Goal: Navigation & Orientation: Find specific page/section

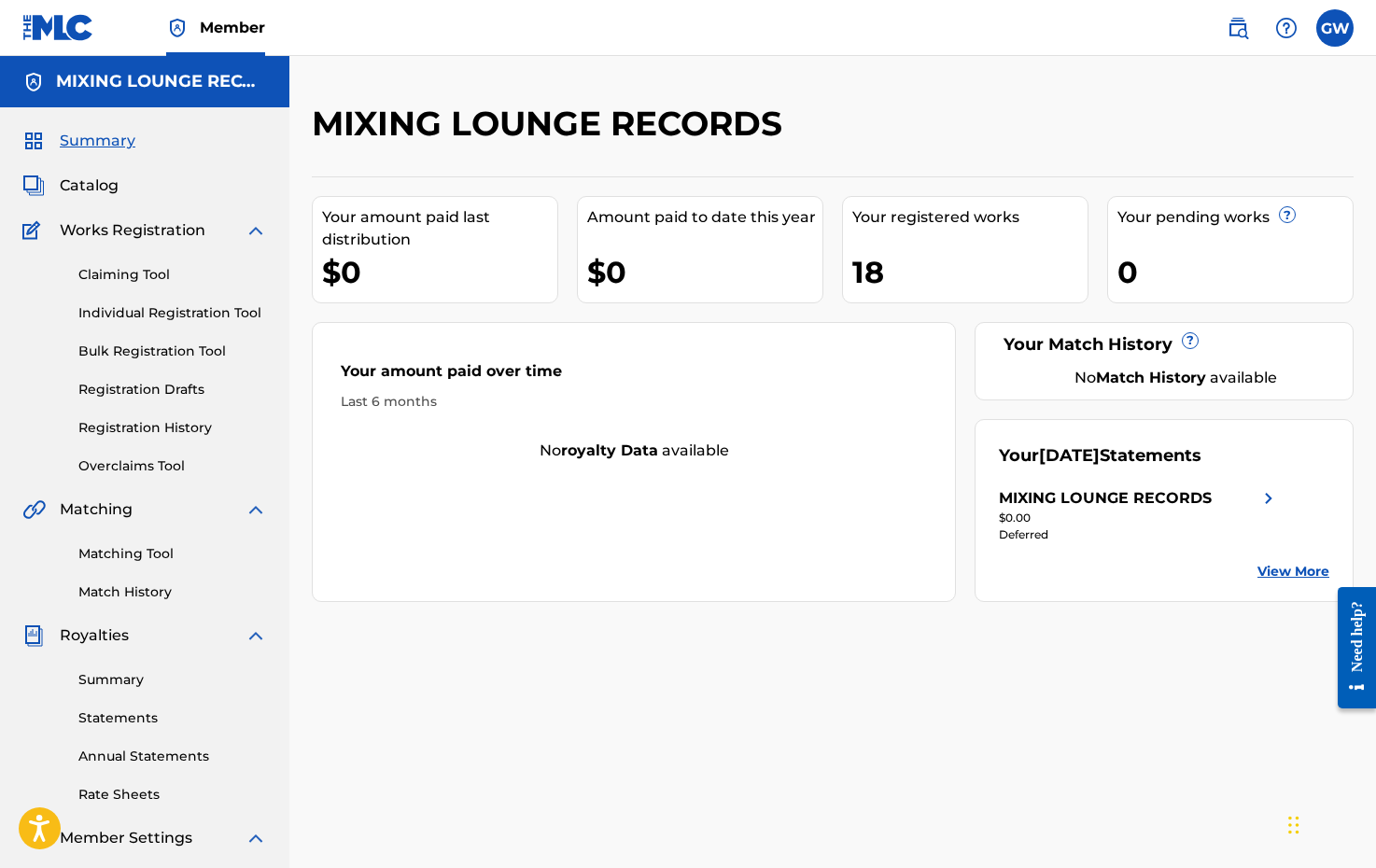
click at [1306, 566] on link "View More" at bounding box center [1293, 571] width 71 height 20
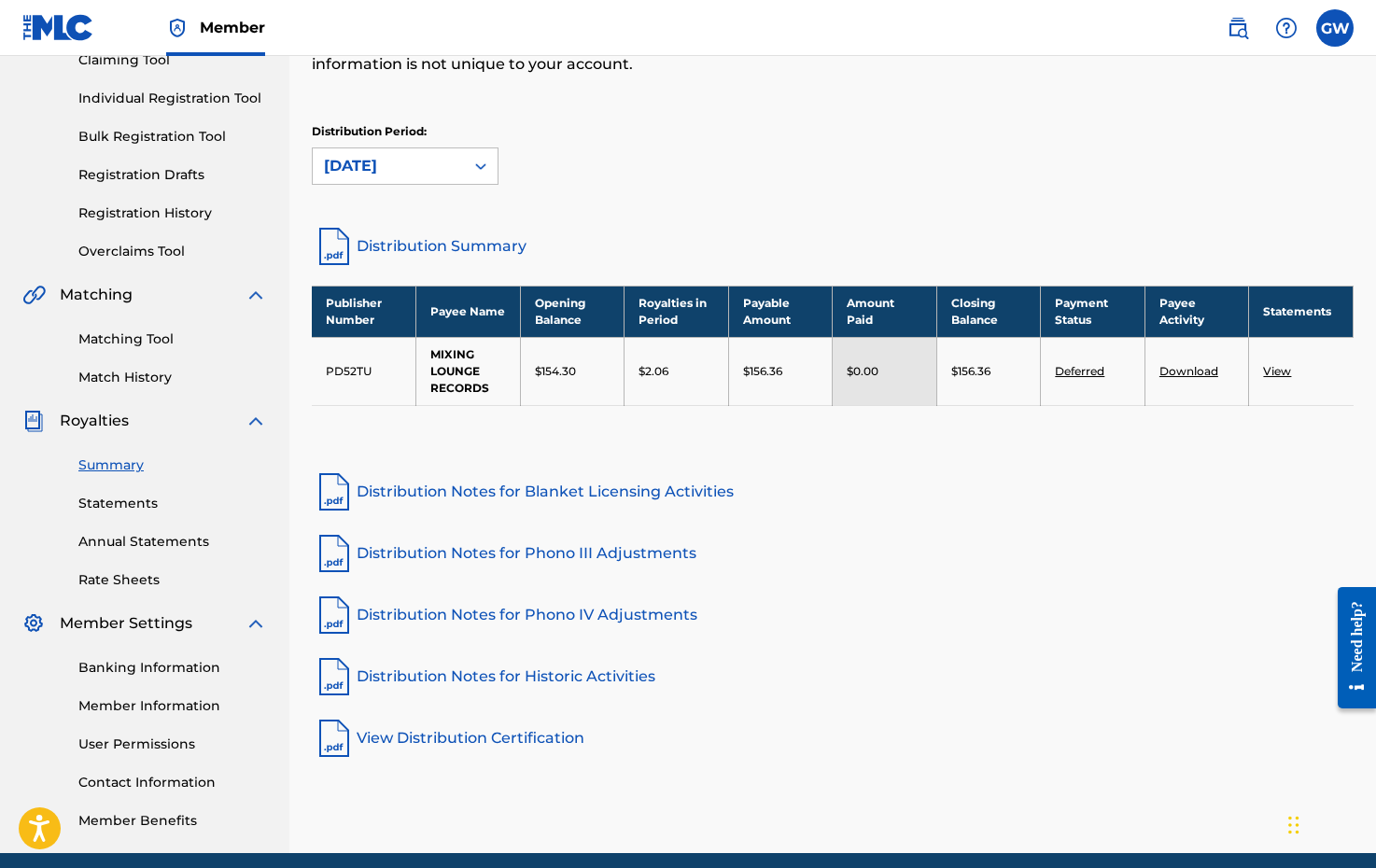
scroll to position [217, 0]
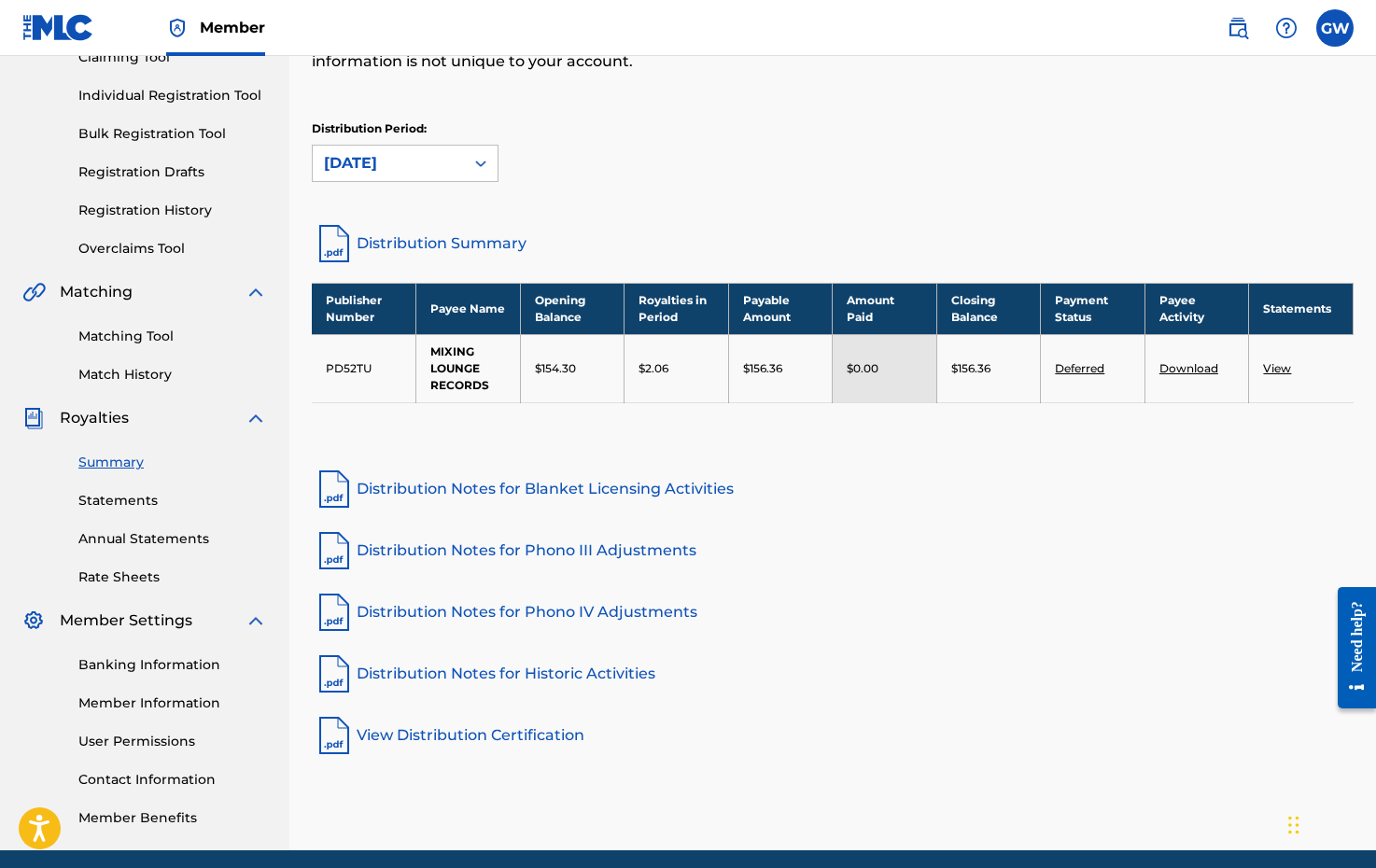
click at [1083, 367] on link "Deferred" at bounding box center [1080, 367] width 50 height 14
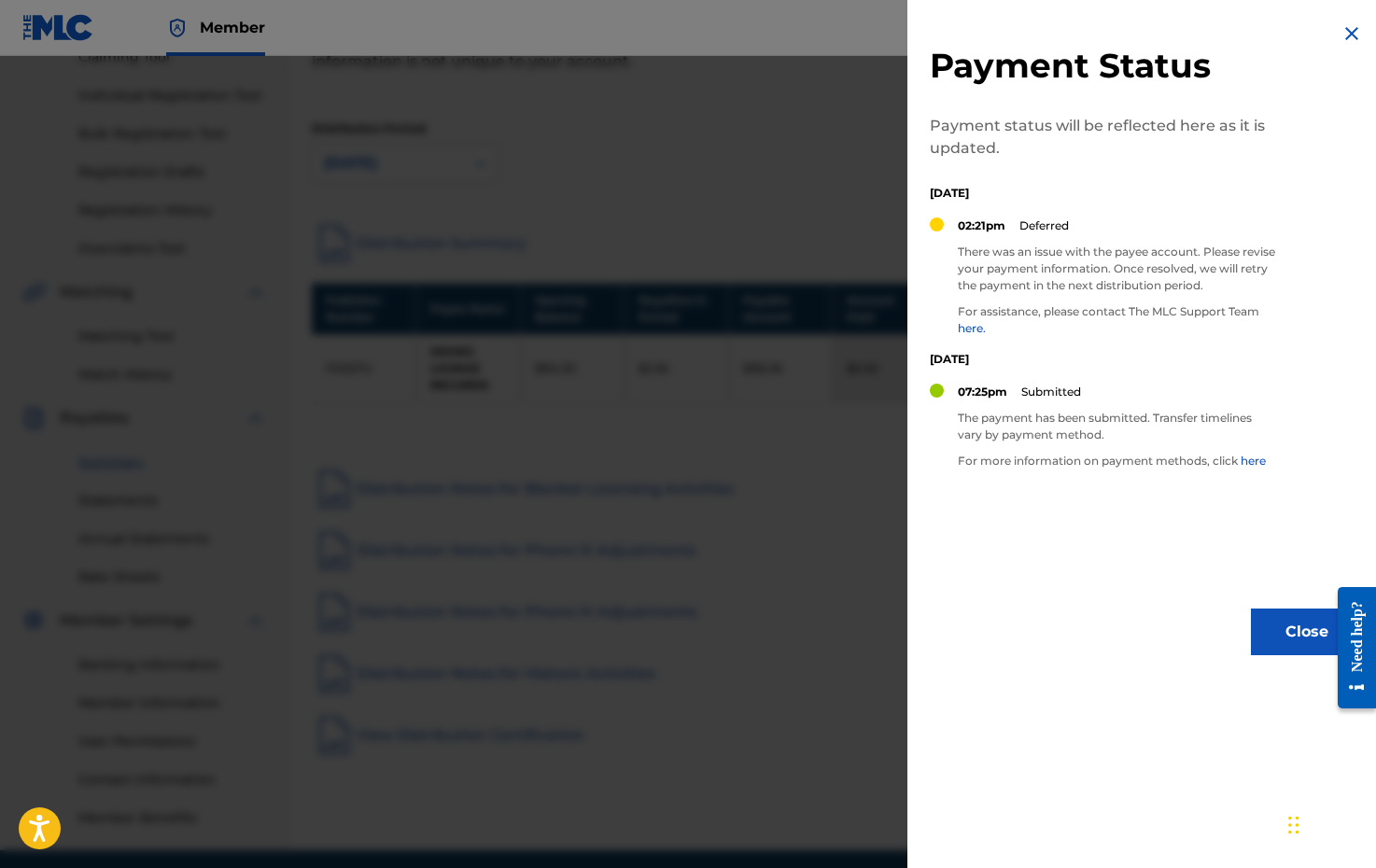
click at [1093, 526] on div "Payment Status Payment status will be reflected here as it is updated. [DATE] 0…" at bounding box center [1147, 338] width 478 height 677
click at [1342, 29] on img at bounding box center [1353, 34] width 23 height 23
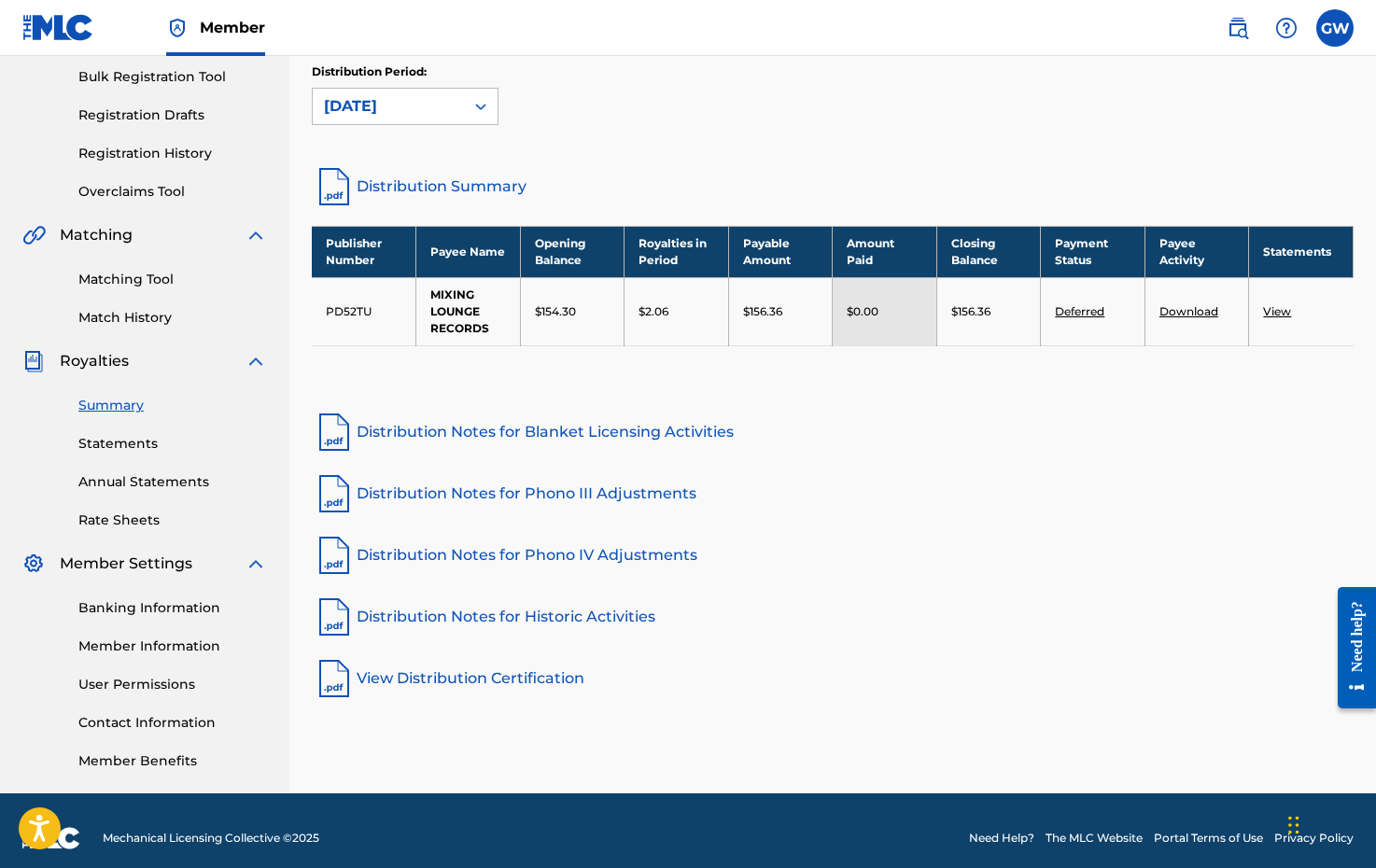
scroll to position [272, 0]
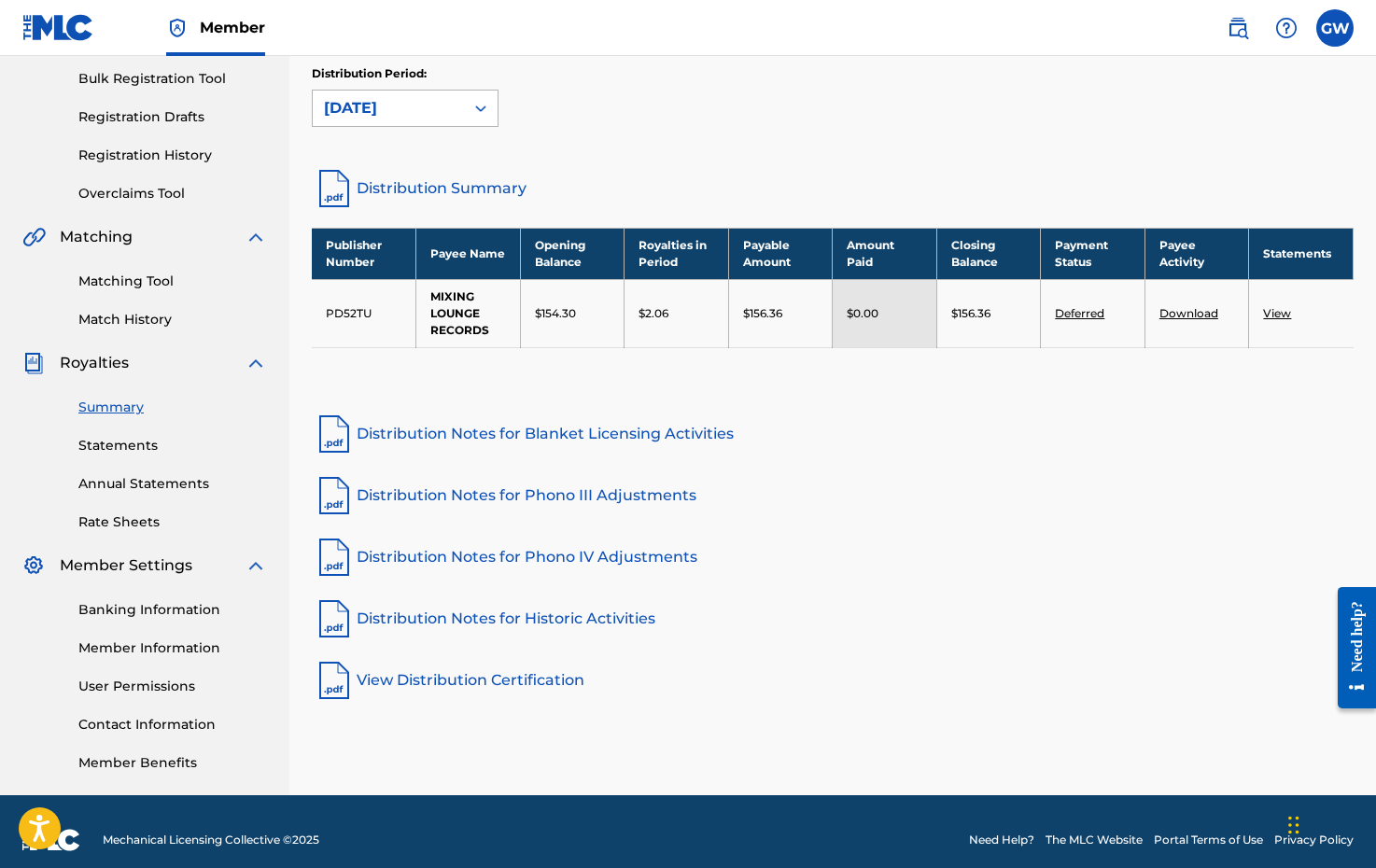
click at [480, 105] on icon at bounding box center [481, 108] width 19 height 19
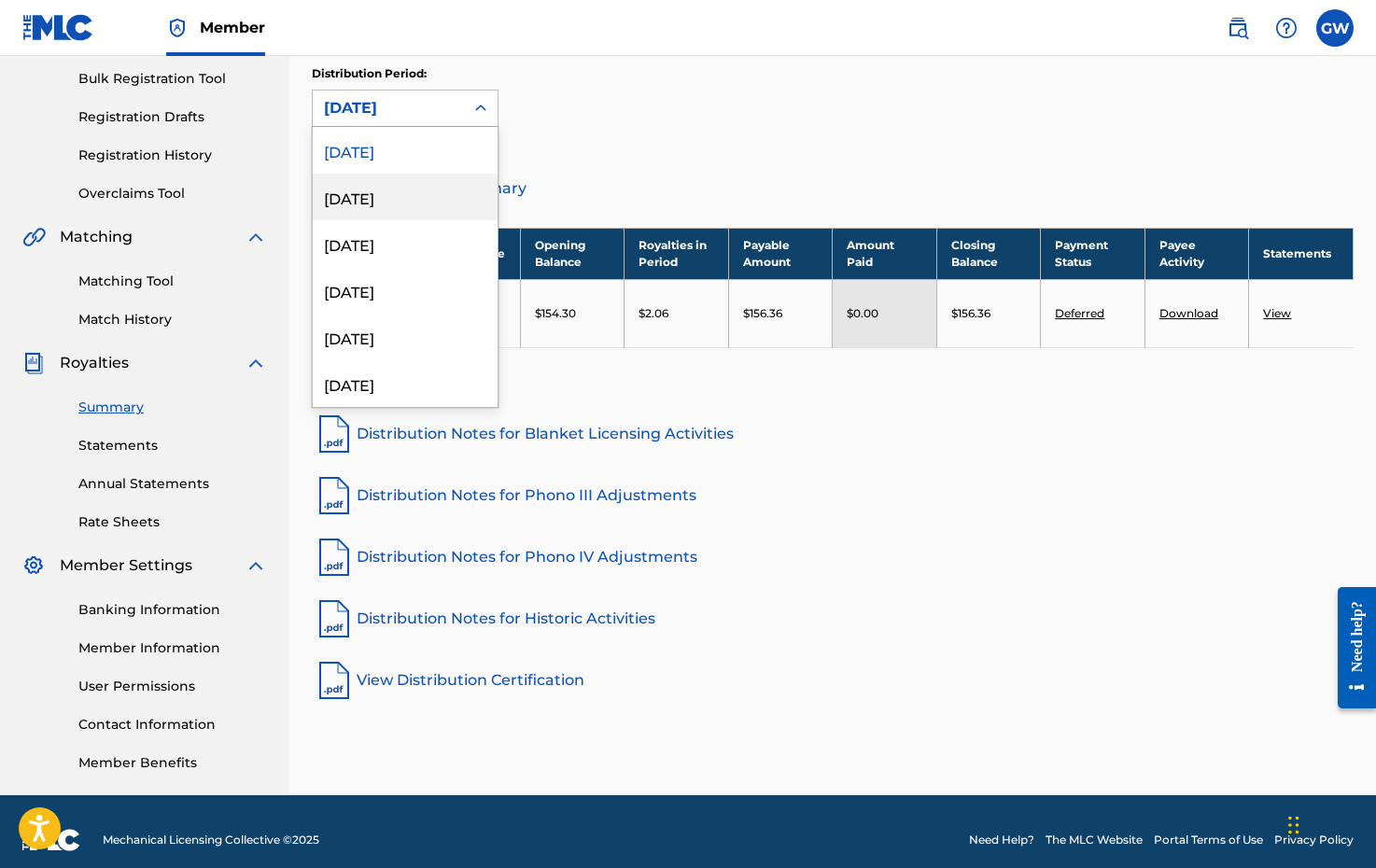
click at [469, 182] on div "[DATE]" at bounding box center [405, 197] width 185 height 47
click at [486, 106] on icon at bounding box center [481, 108] width 19 height 19
click at [435, 237] on div "[DATE]" at bounding box center [405, 243] width 185 height 47
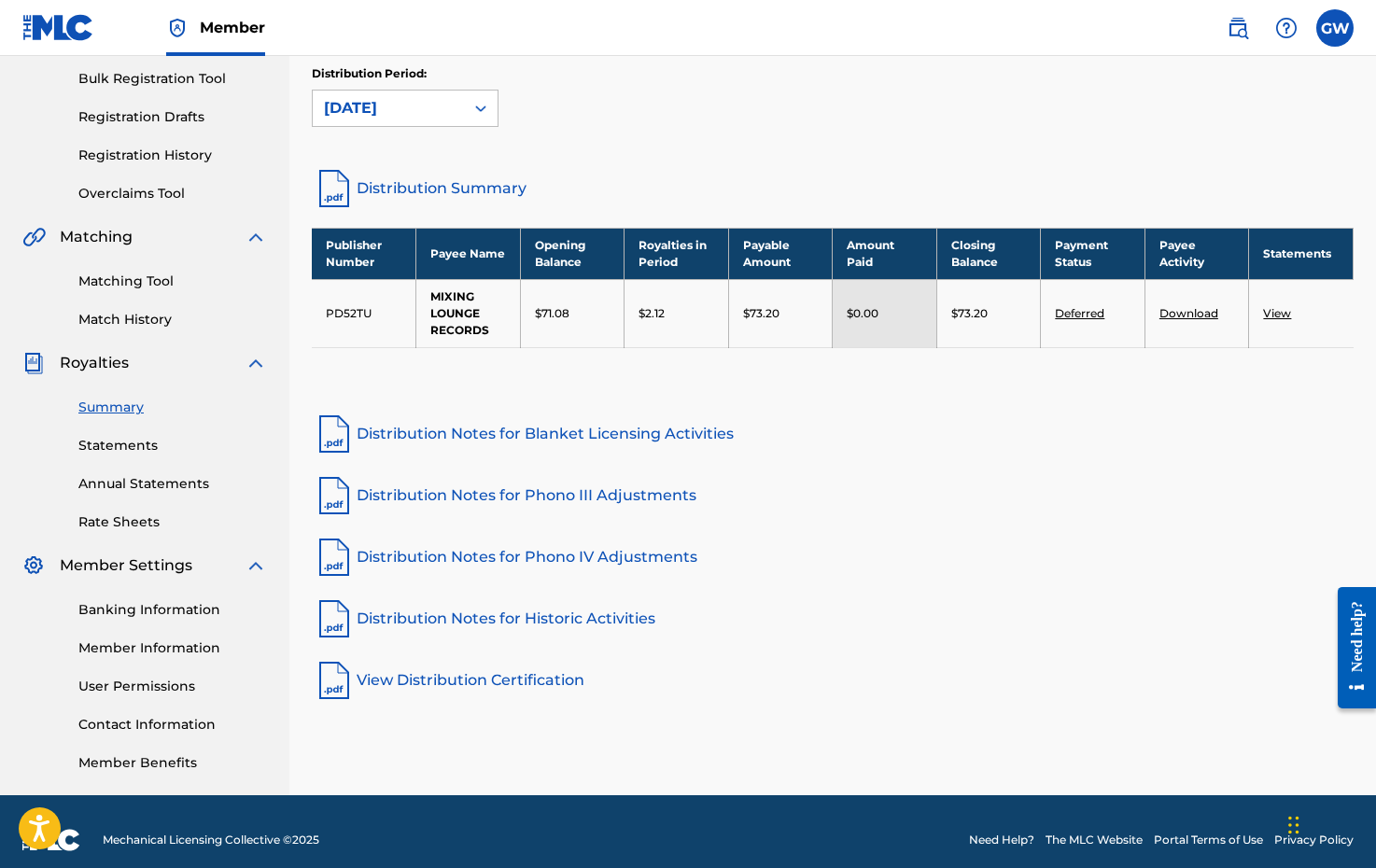
click at [483, 85] on div "Distribution Period: option [DATE], selected. [DATE]" at bounding box center [405, 97] width 187 height 62
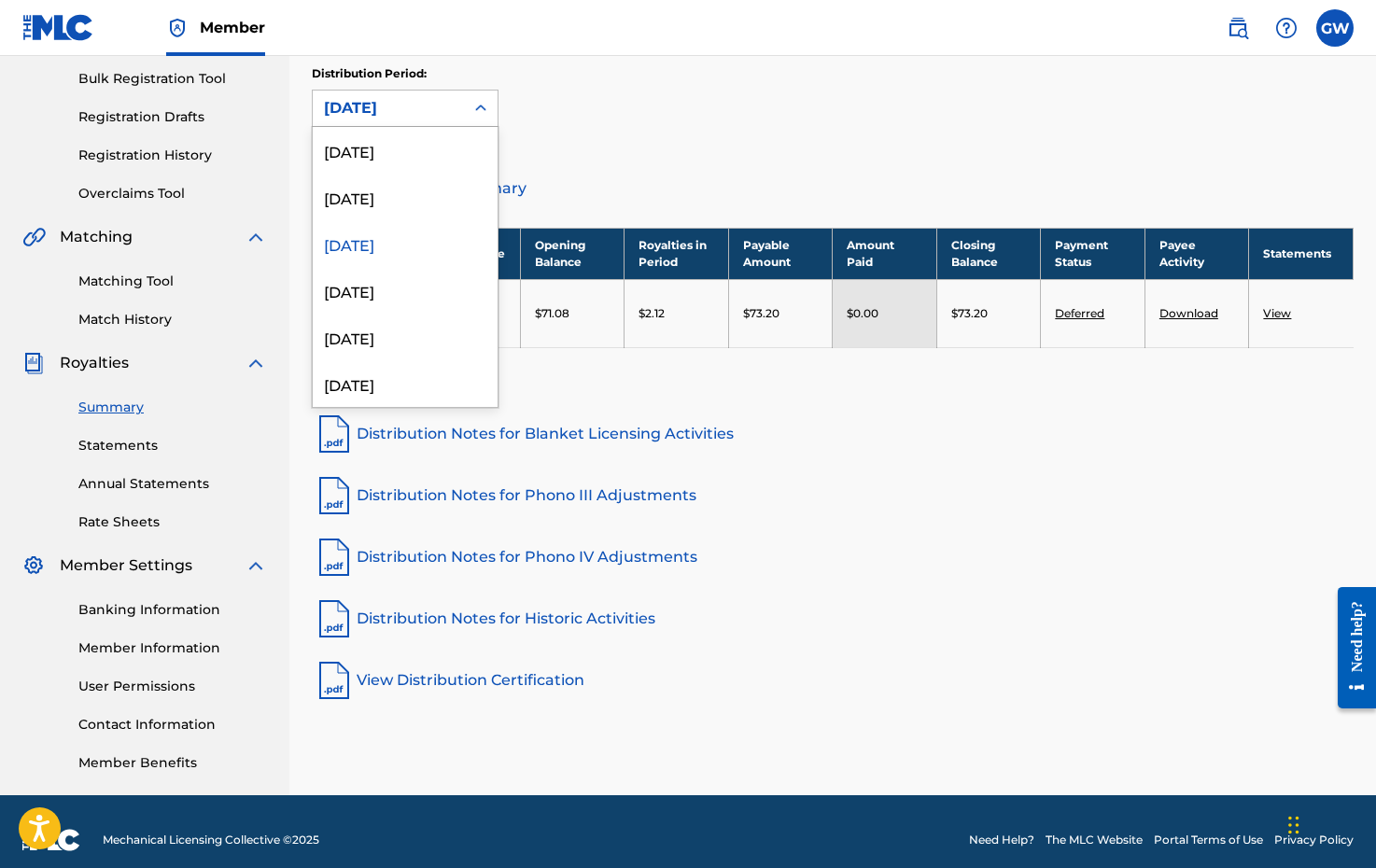
click at [482, 112] on icon at bounding box center [481, 108] width 19 height 19
click at [449, 153] on div "[DATE]" at bounding box center [405, 150] width 185 height 47
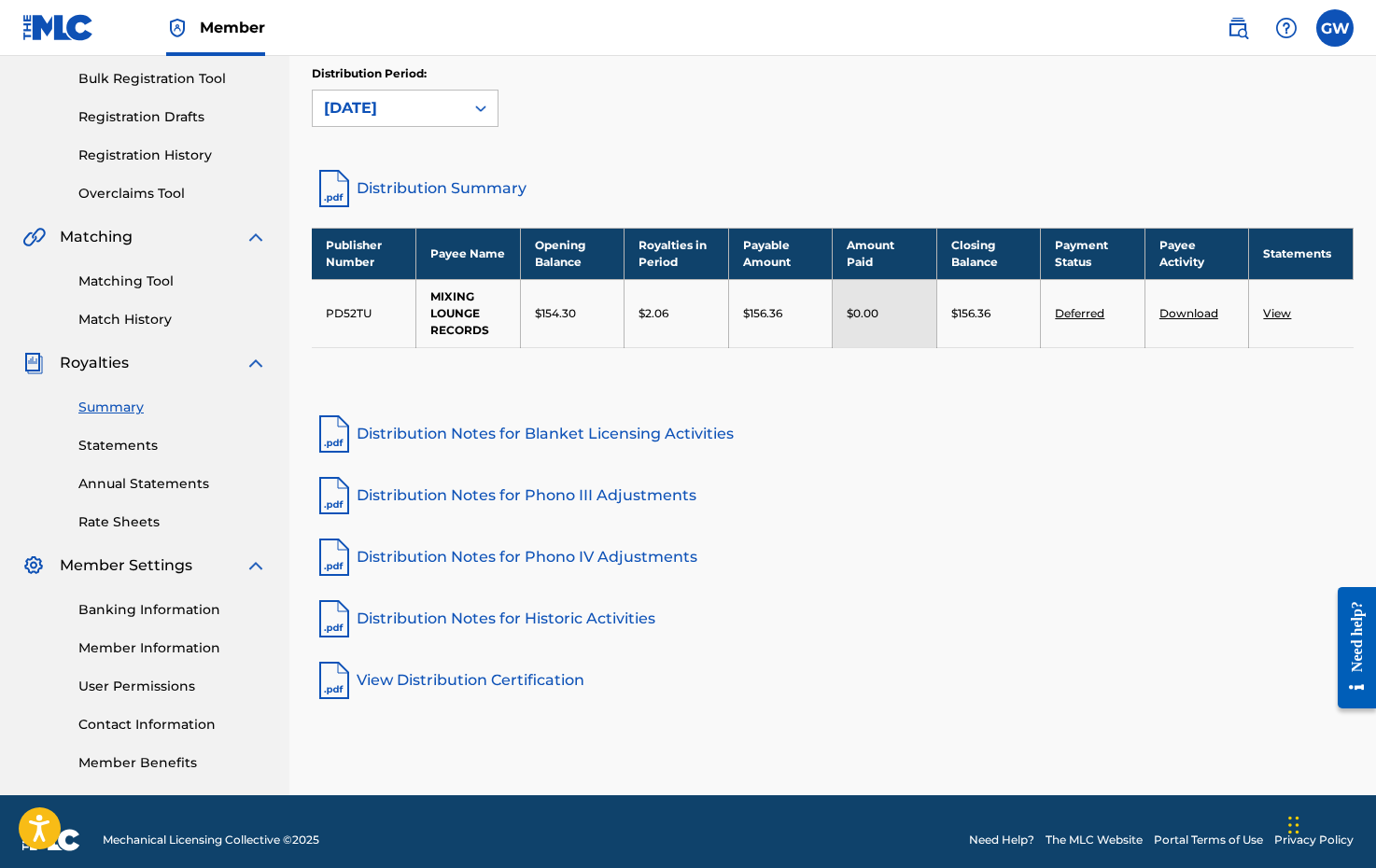
click at [1188, 312] on link "Download" at bounding box center [1189, 313] width 59 height 14
click at [1283, 309] on link "View" at bounding box center [1277, 313] width 28 height 14
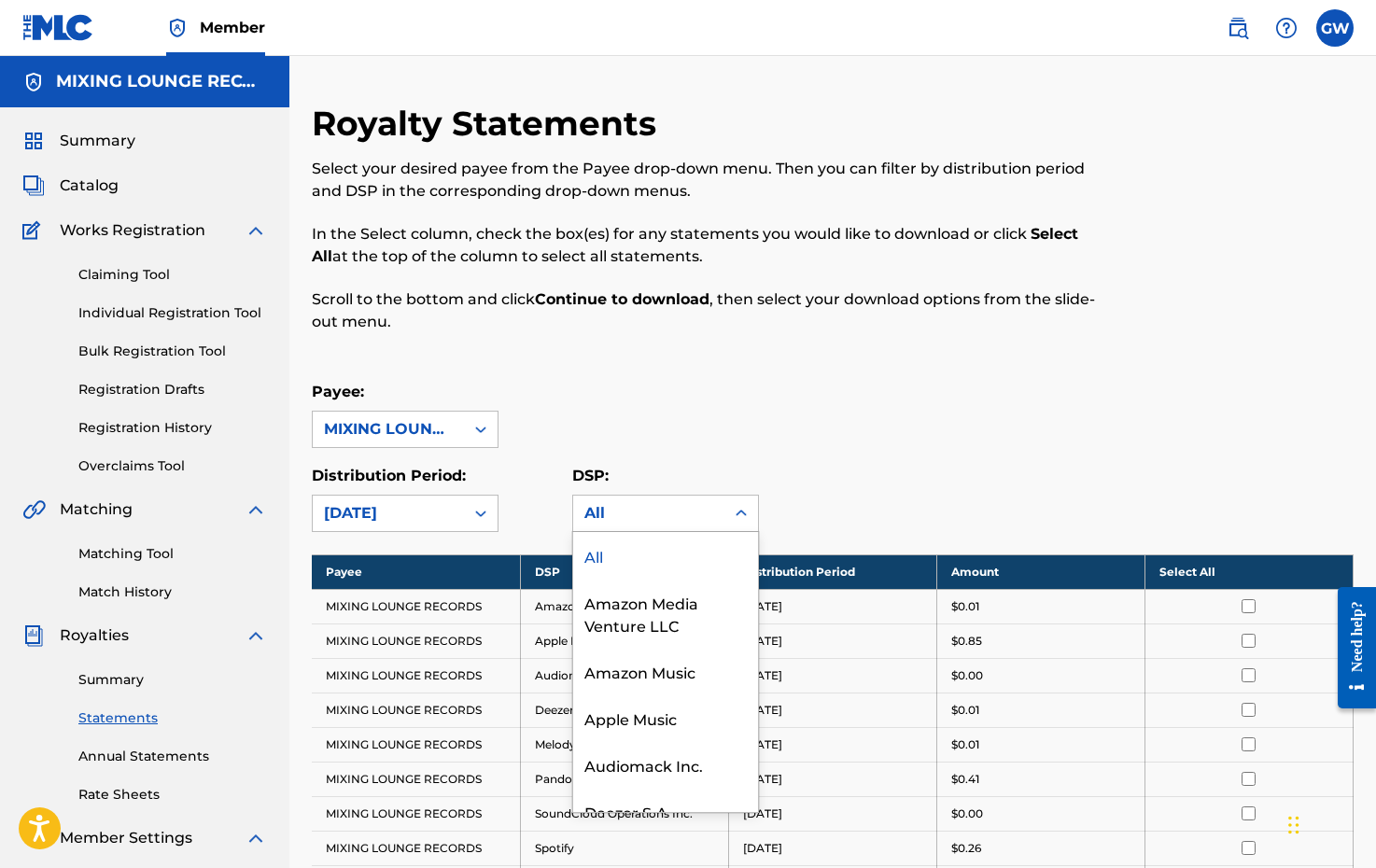
click at [648, 516] on div "All" at bounding box center [649, 513] width 129 height 23
click at [642, 384] on div "Payee: MIXING LOUNGE RECORDS" at bounding box center [833, 414] width 1042 height 68
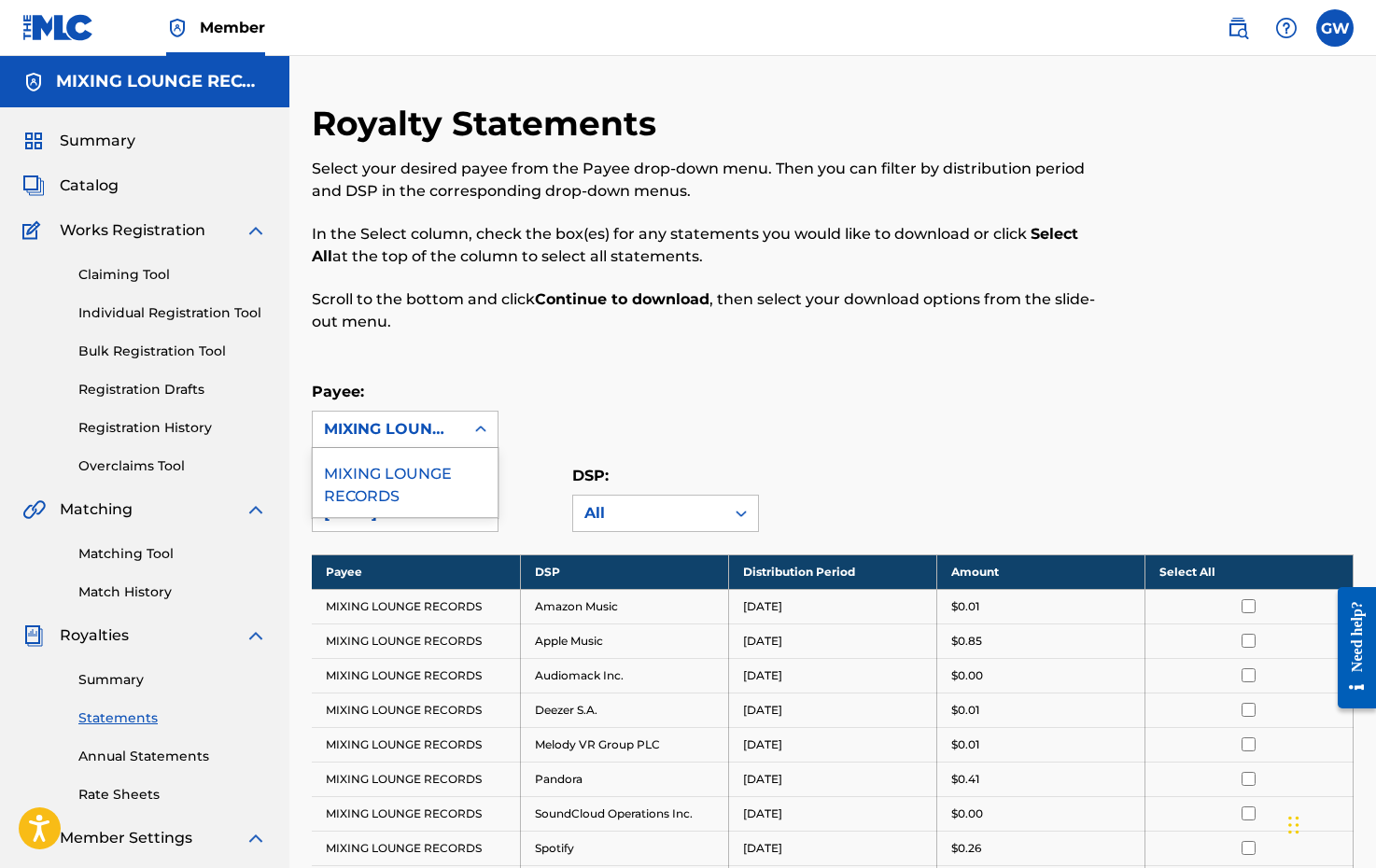
click at [474, 429] on icon at bounding box center [481, 429] width 19 height 19
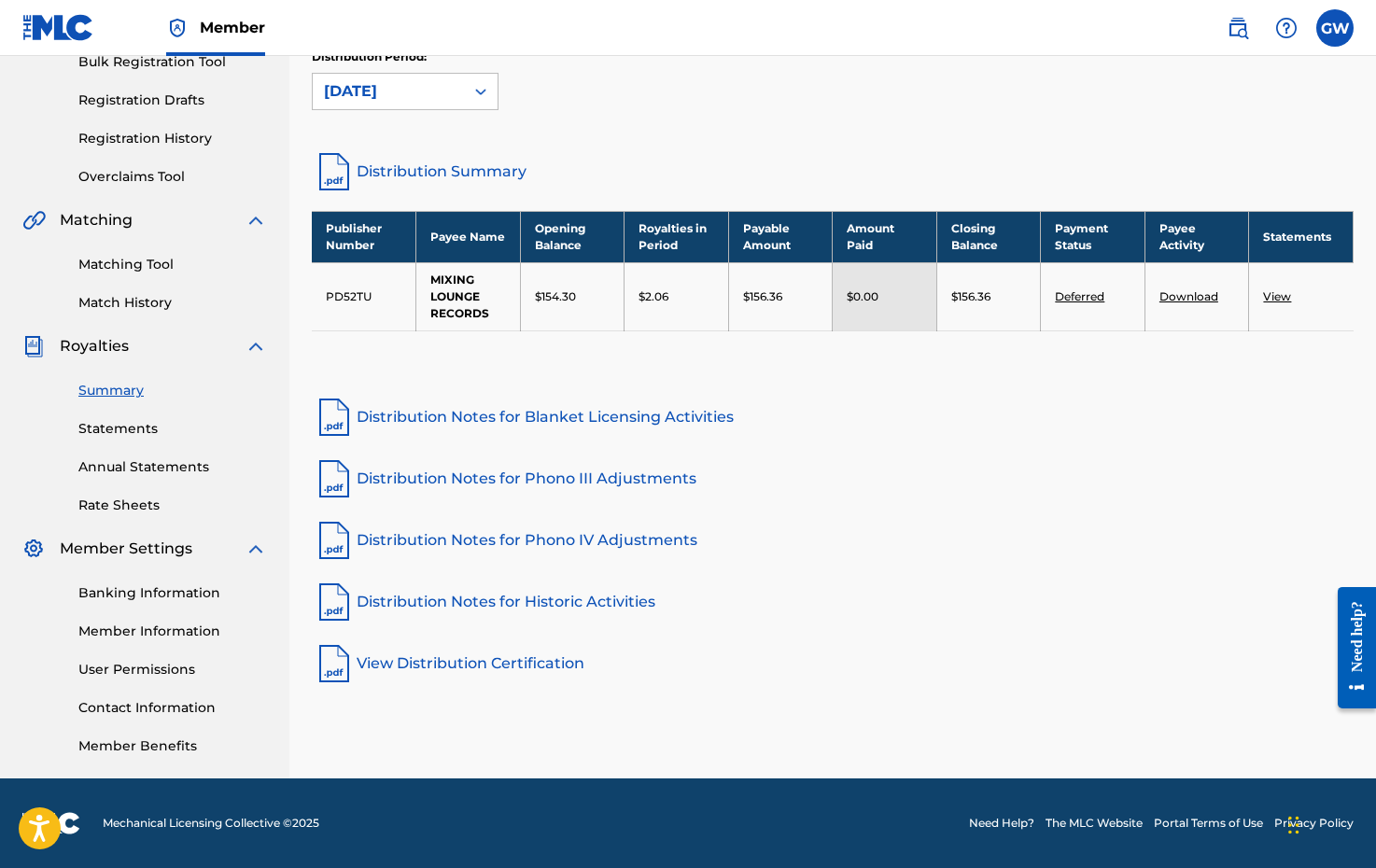
scroll to position [289, 0]
click at [133, 589] on link "Banking Information" at bounding box center [172, 593] width 189 height 20
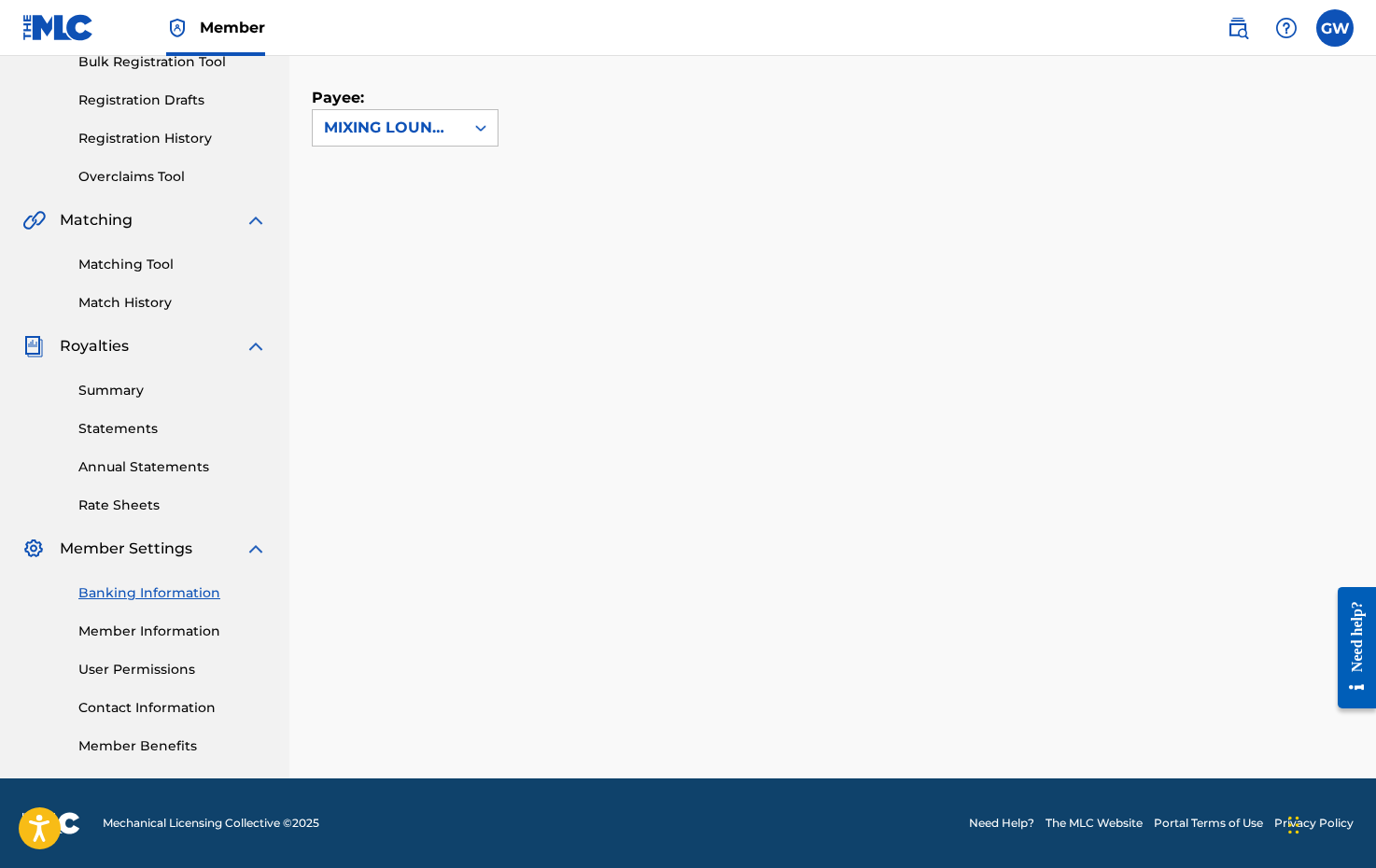
scroll to position [289, 0]
click at [164, 625] on link "Member Information" at bounding box center [172, 631] width 189 height 20
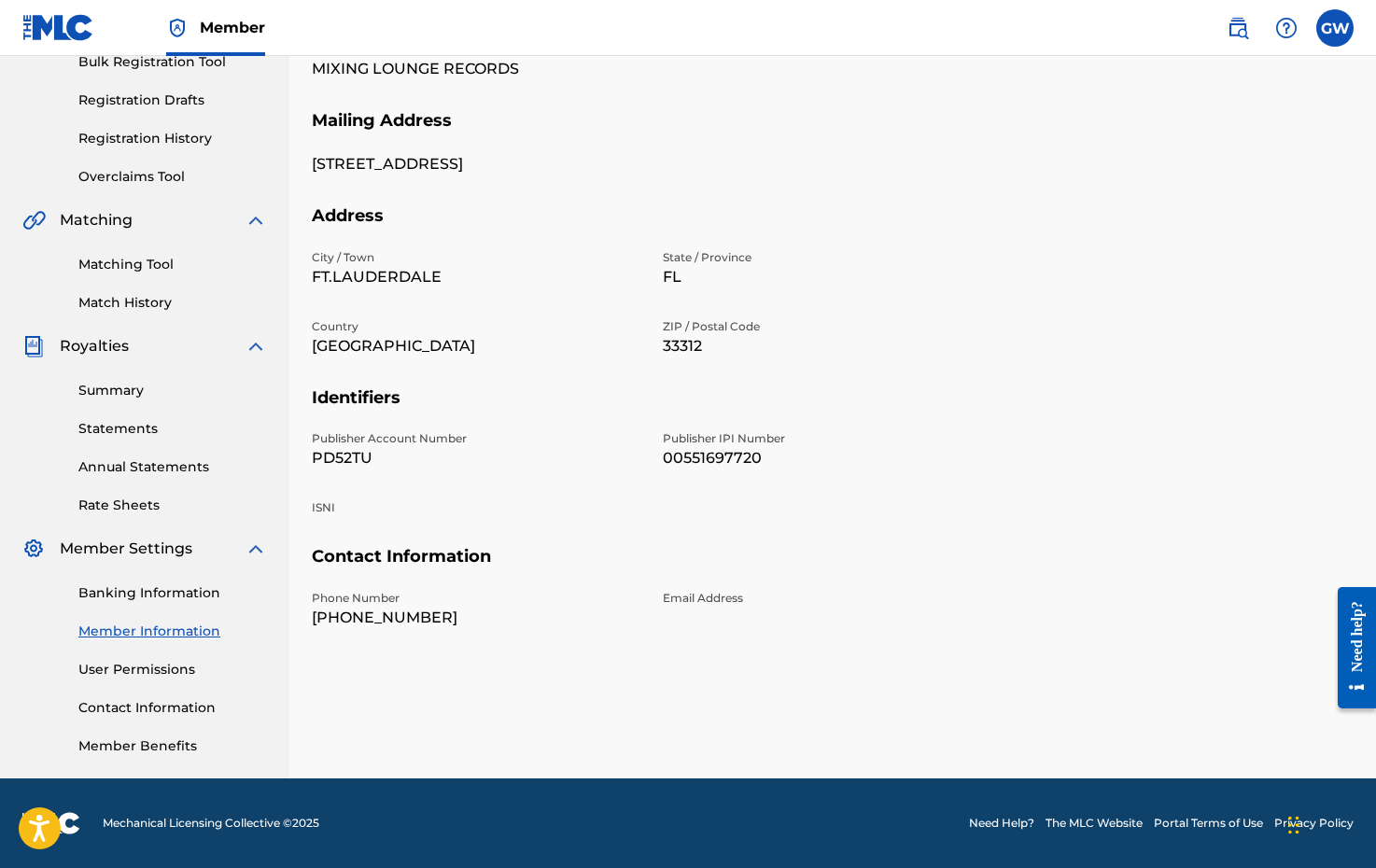
scroll to position [289, 0]
click at [156, 596] on link "Banking Information" at bounding box center [172, 593] width 189 height 20
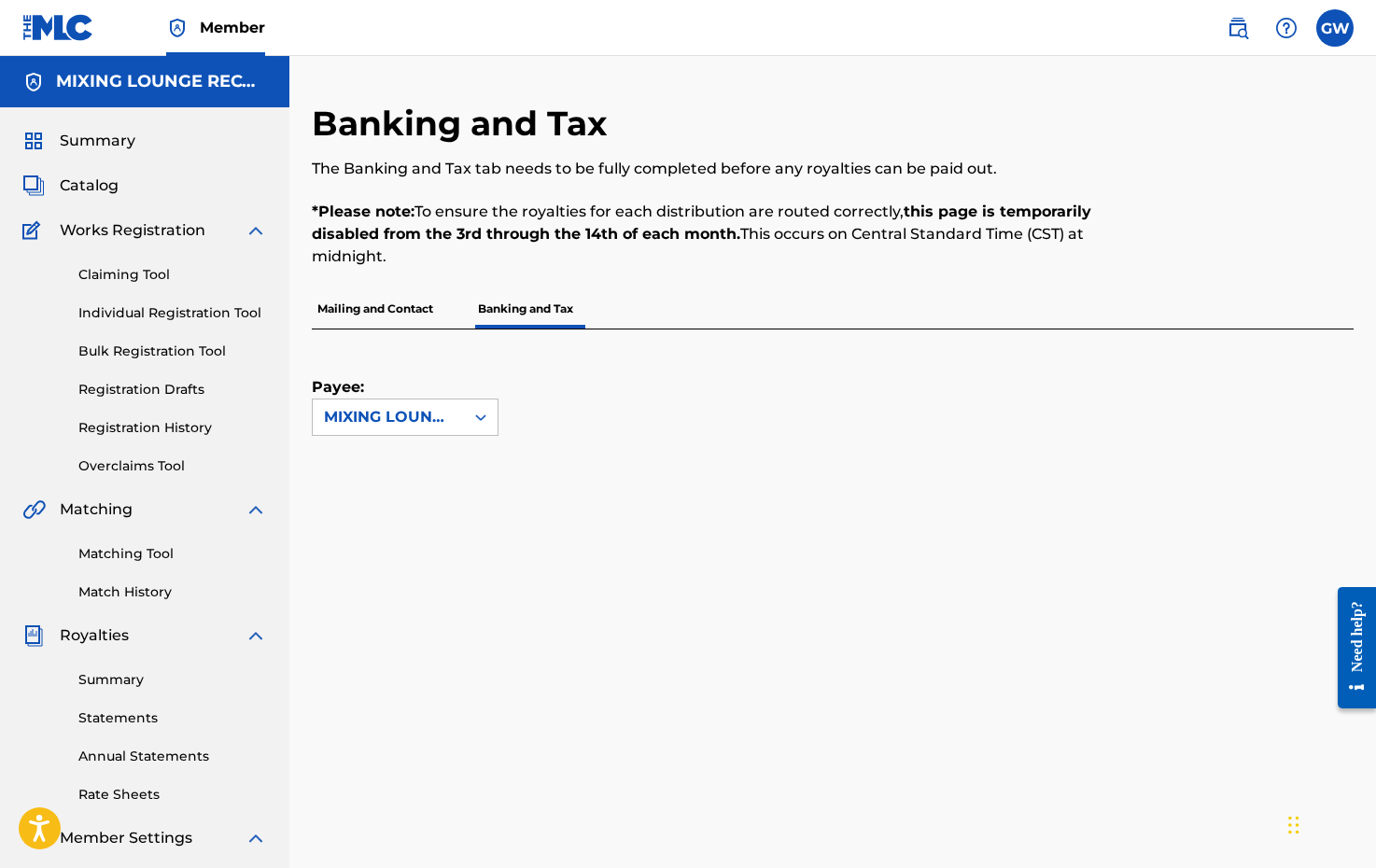
click at [117, 681] on link "Summary" at bounding box center [172, 679] width 189 height 20
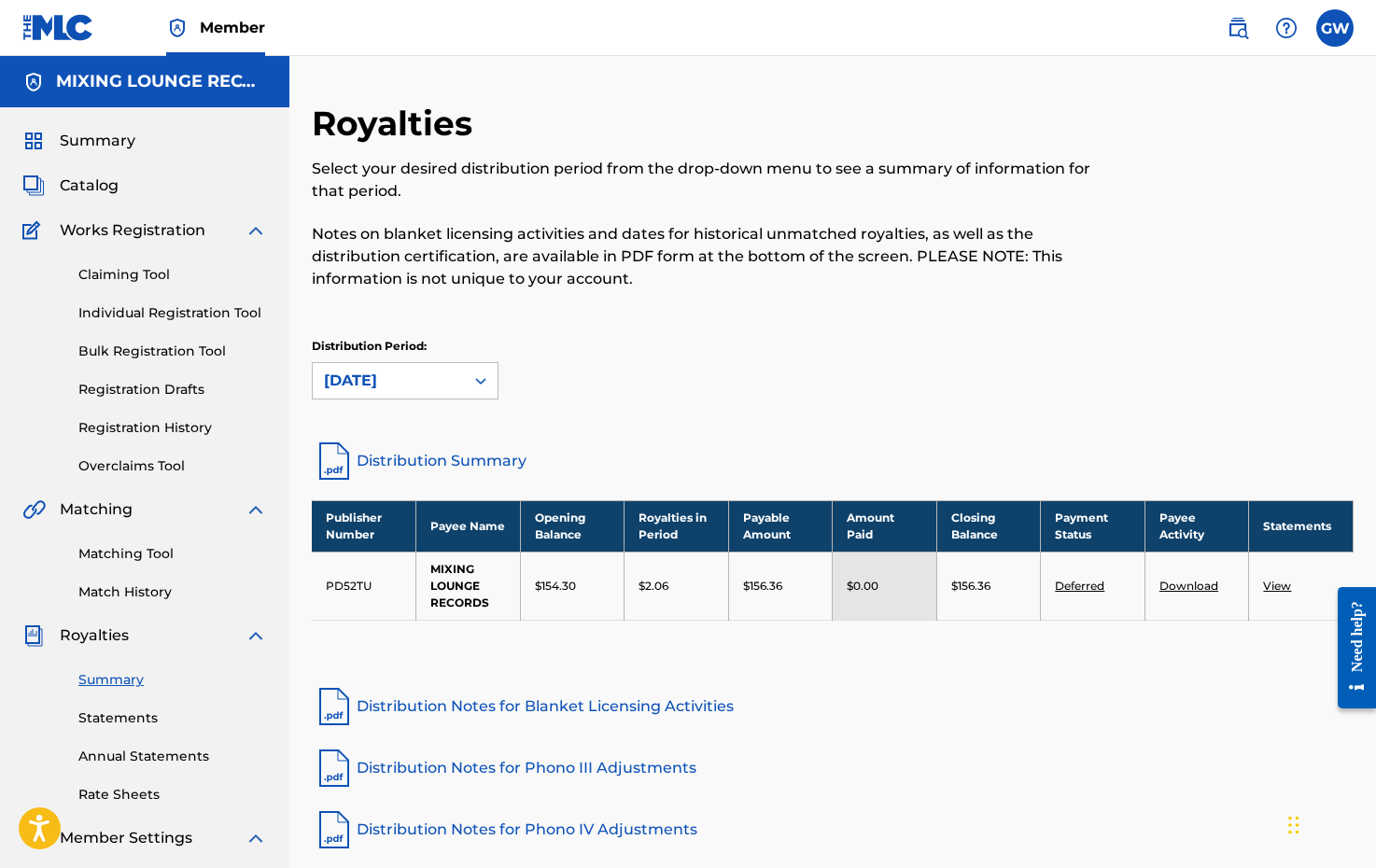
click at [603, 173] on p "Select your desired distribution period from the drop-down menu to see a summar…" at bounding box center [712, 180] width 802 height 45
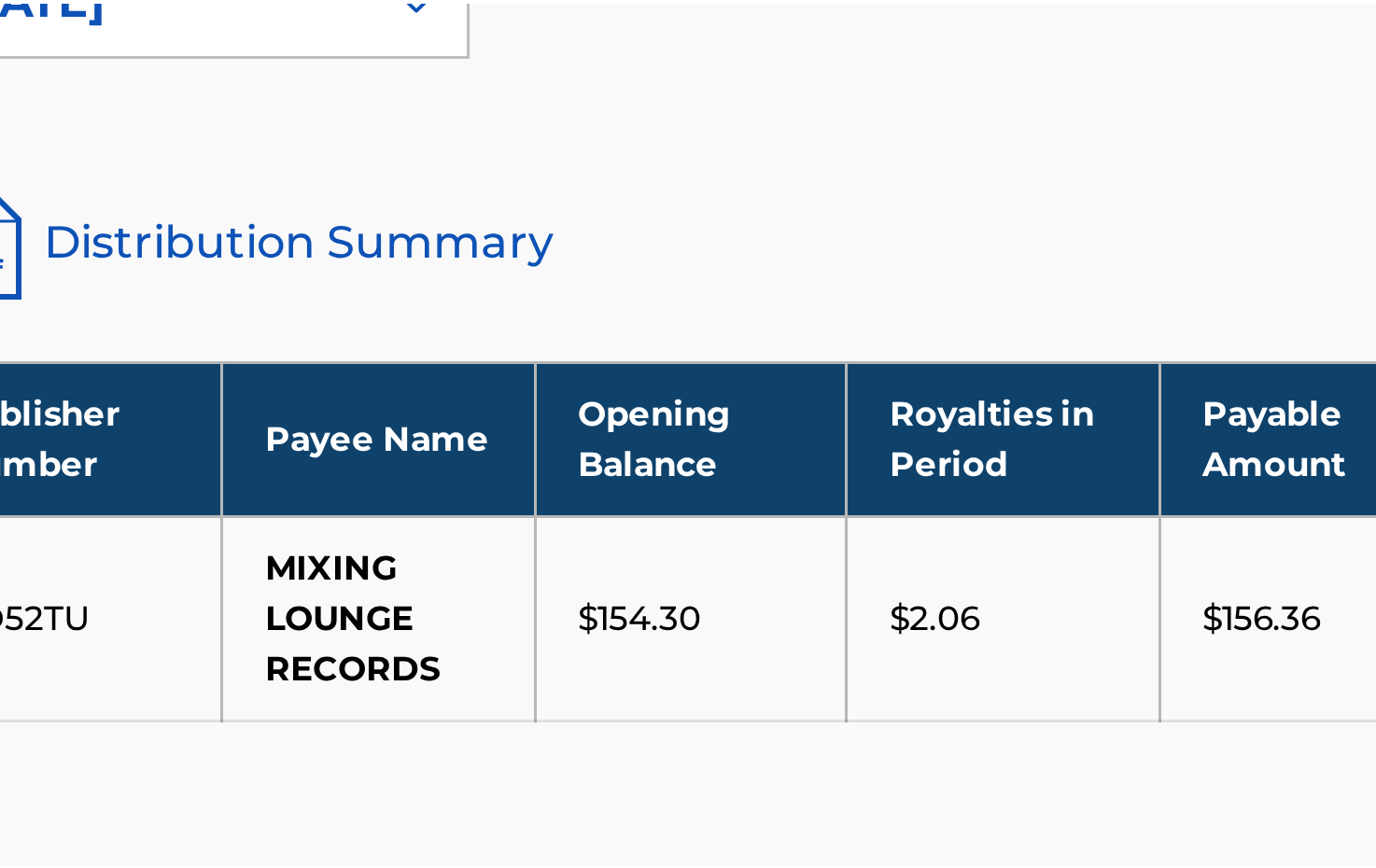
scroll to position [145, 0]
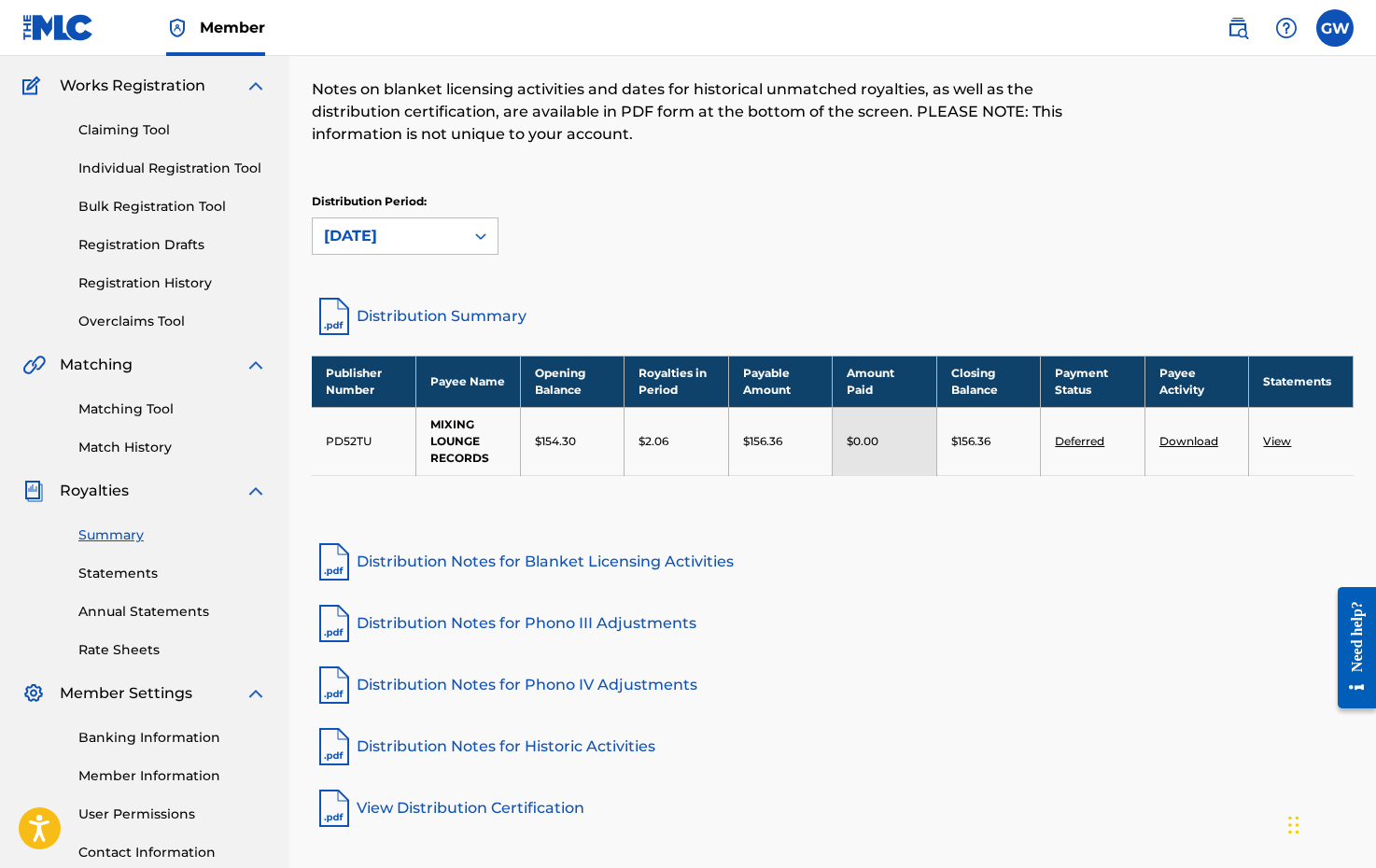
click at [1079, 440] on link "Deferred" at bounding box center [1080, 441] width 50 height 14
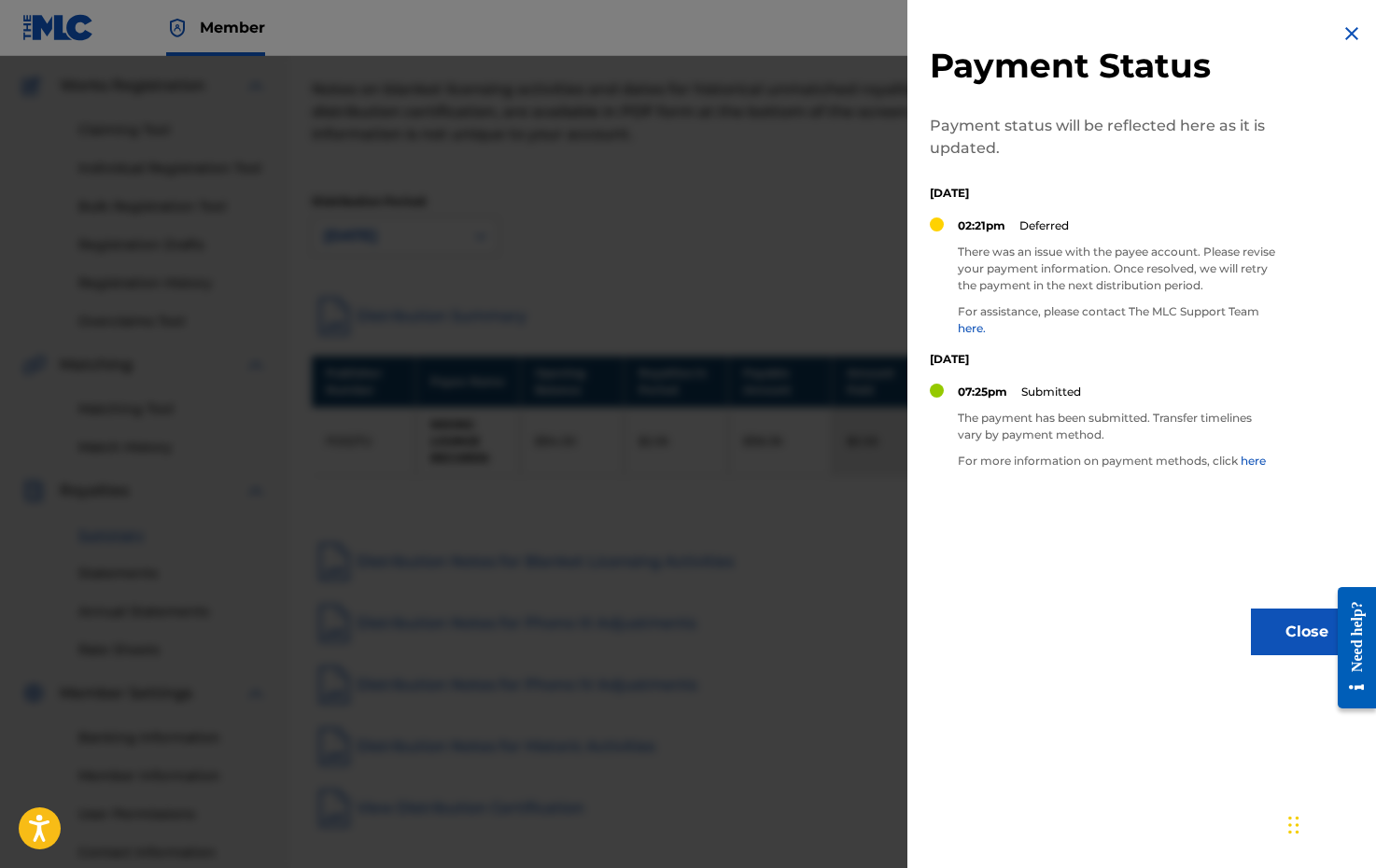
click at [1257, 459] on link "here" at bounding box center [1253, 460] width 25 height 14
click at [1341, 35] on img at bounding box center [1353, 34] width 23 height 23
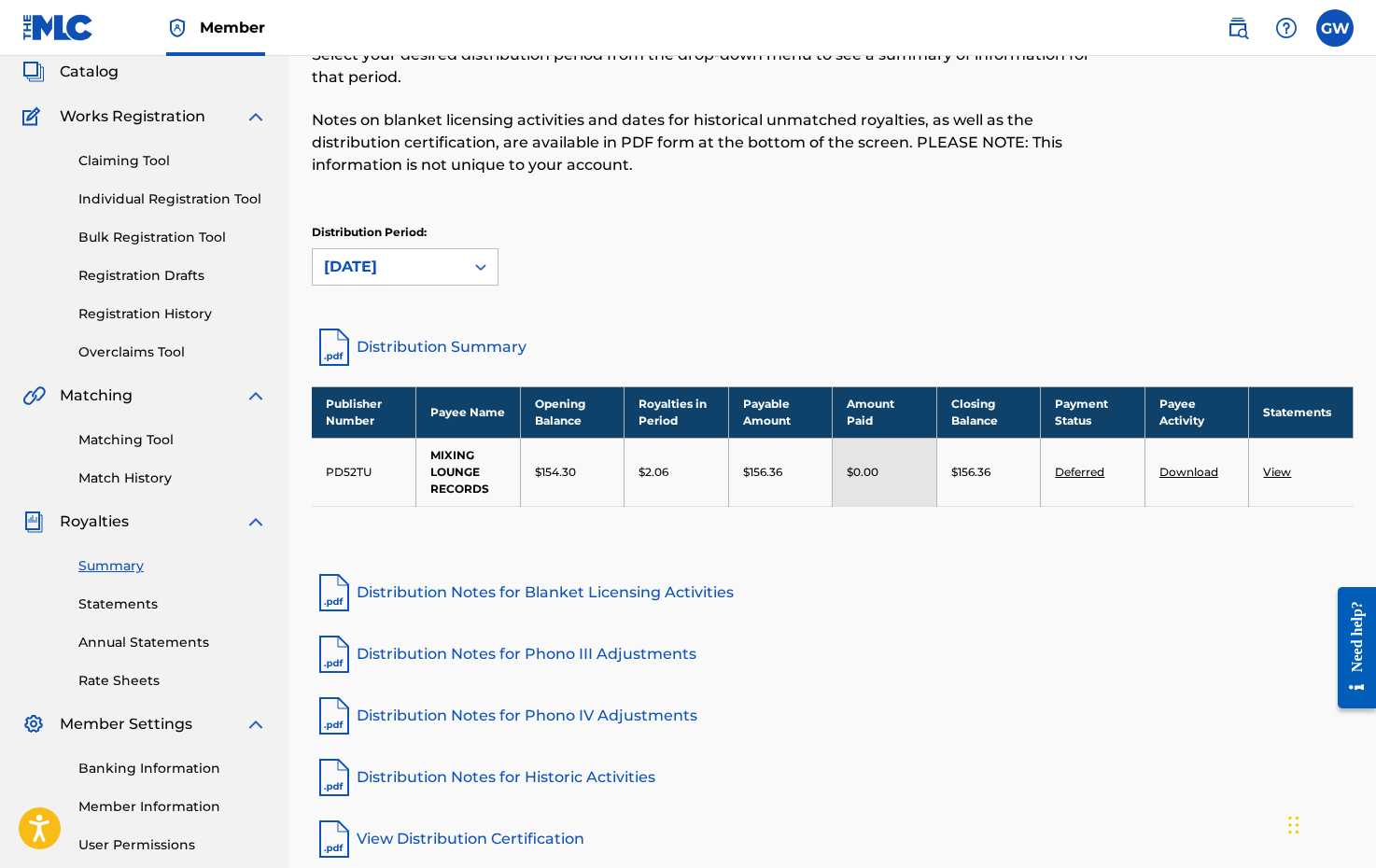
scroll to position [113, 0]
click at [1196, 468] on link "Download" at bounding box center [1189, 473] width 59 height 14
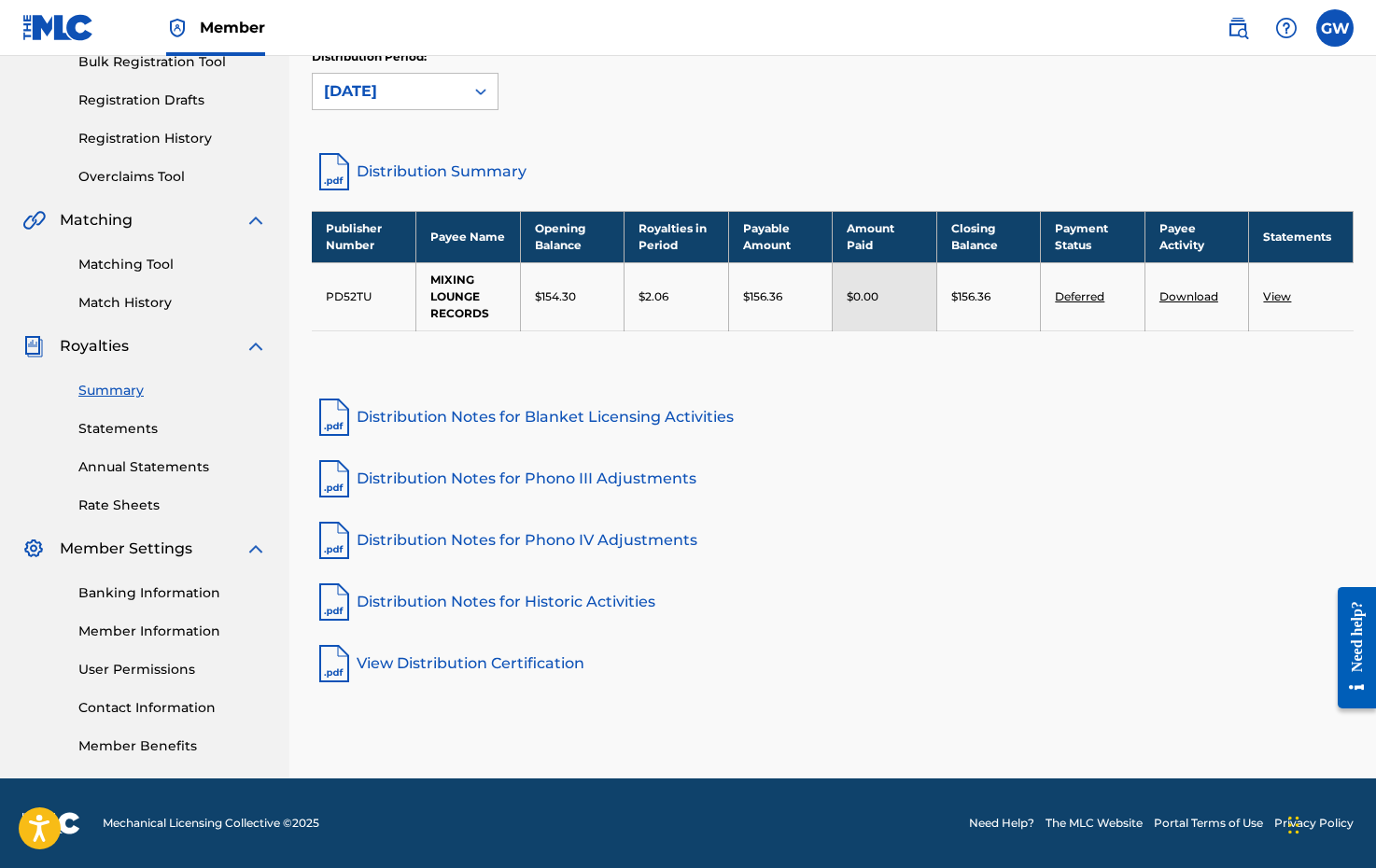
scroll to position [289, 0]
click at [139, 505] on link "Rate Sheets" at bounding box center [172, 504] width 189 height 20
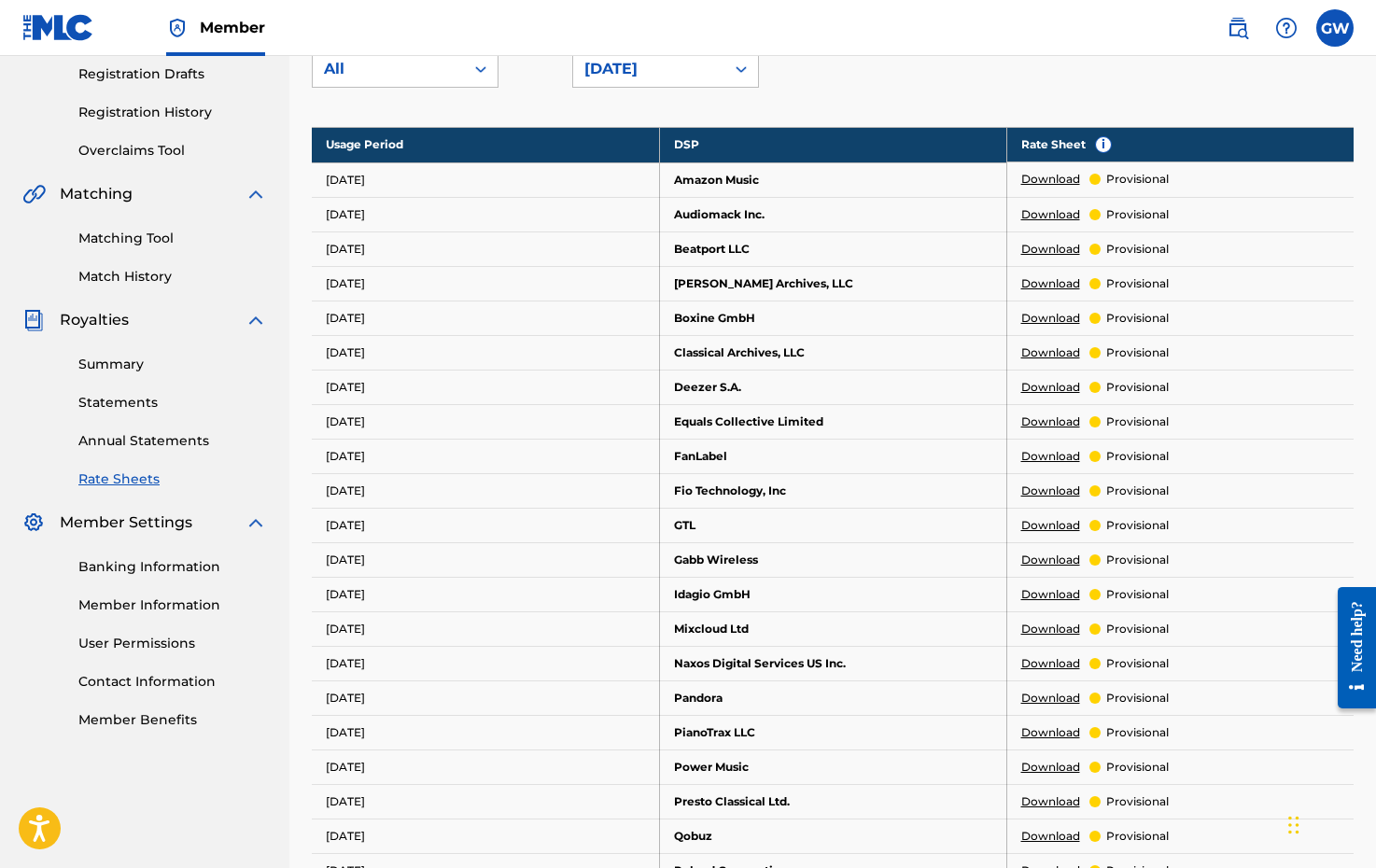
scroll to position [317, 0]
click at [158, 438] on link "Annual Statements" at bounding box center [172, 440] width 189 height 20
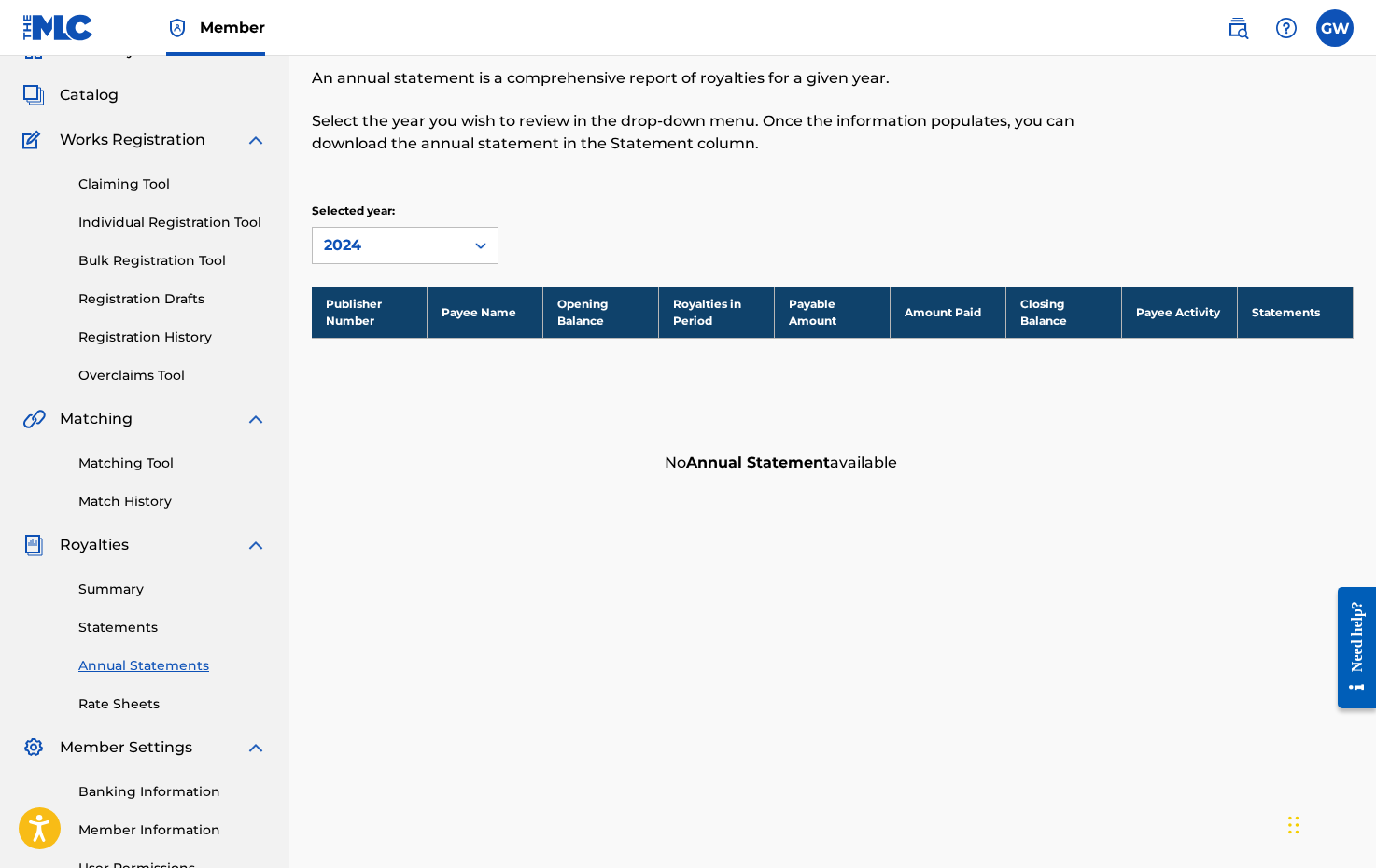
scroll to position [101, 0]
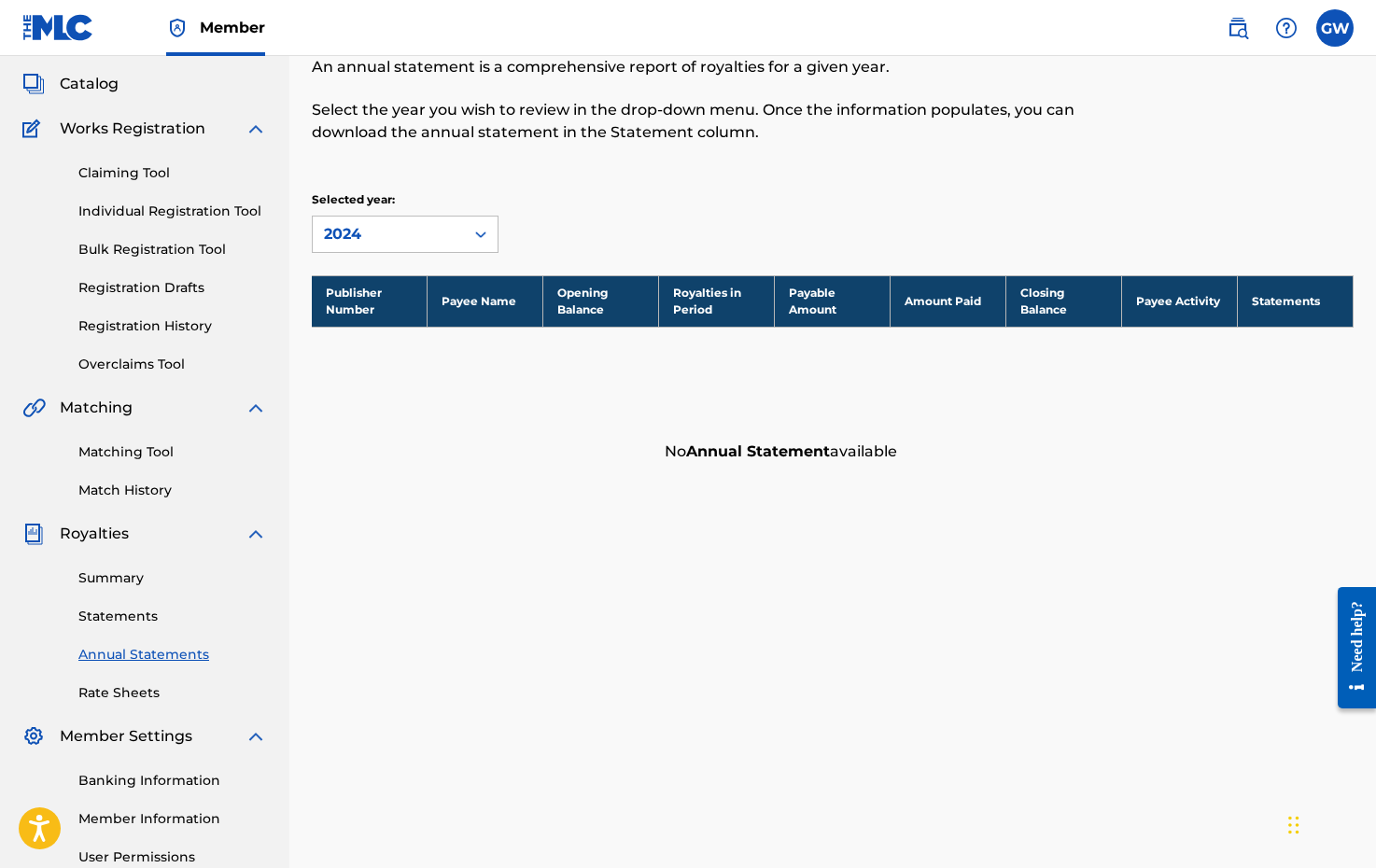
click at [120, 579] on link "Summary" at bounding box center [172, 578] width 189 height 20
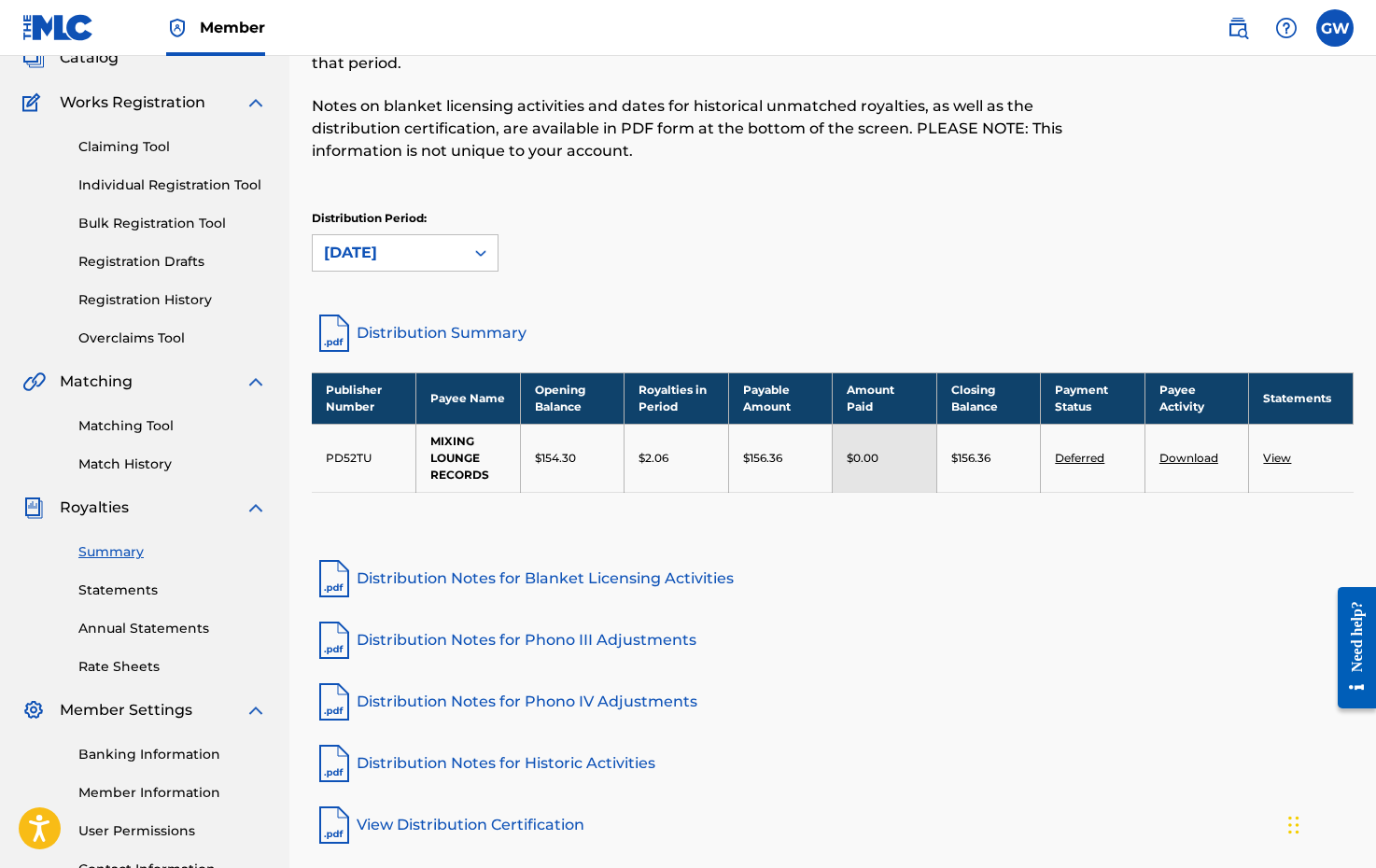
scroll to position [235, 0]
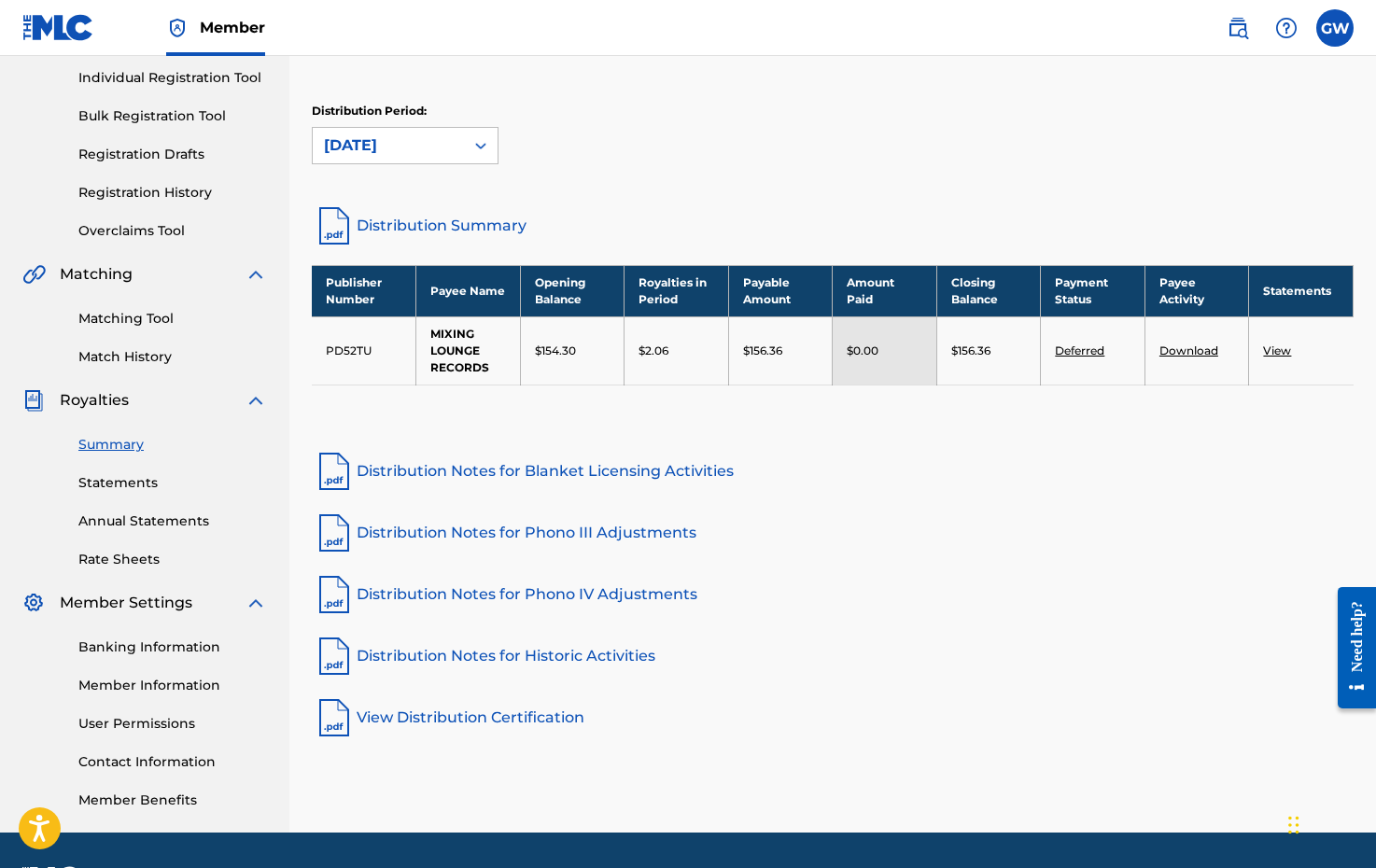
click at [422, 473] on link "Distribution Notes for Blanket Licensing Activities" at bounding box center [833, 472] width 1042 height 45
click at [750, 339] on td "$156.36" at bounding box center [780, 350] width 104 height 69
click at [761, 297] on th "Payable Amount" at bounding box center [780, 290] width 104 height 52
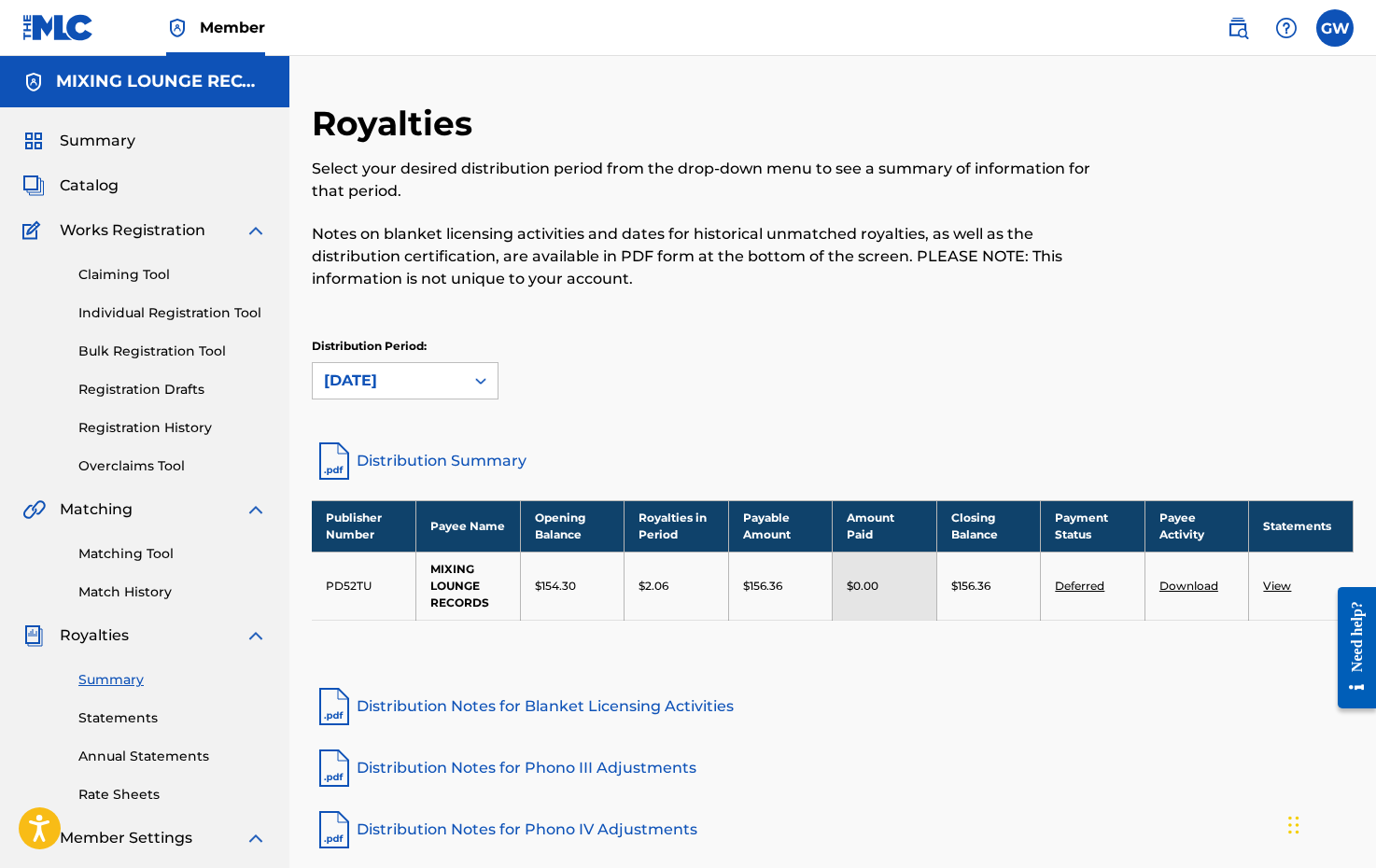
scroll to position [0, 0]
click at [112, 145] on span "Summary" at bounding box center [98, 141] width 75 height 23
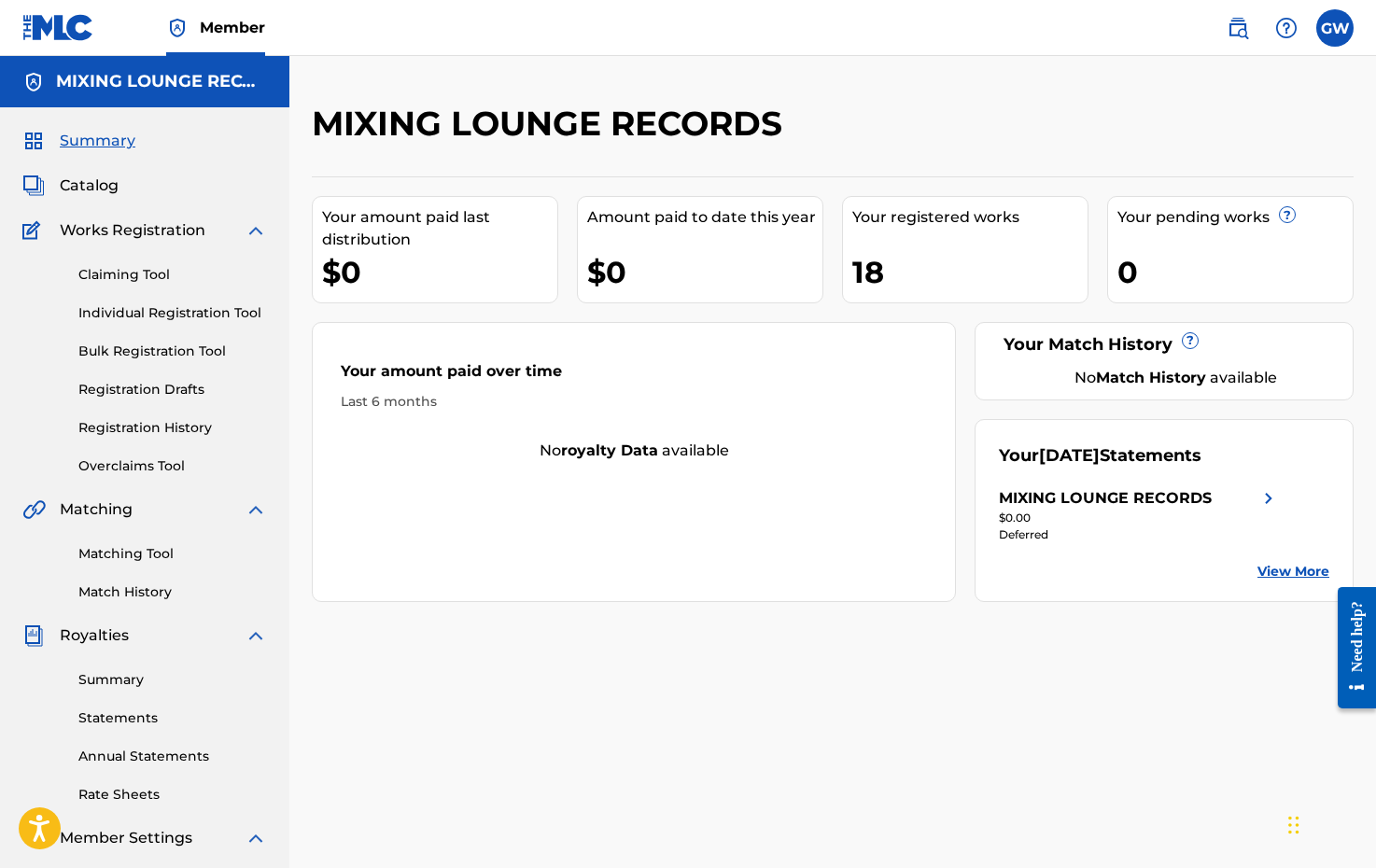
click at [1290, 566] on link "View More" at bounding box center [1293, 571] width 71 height 20
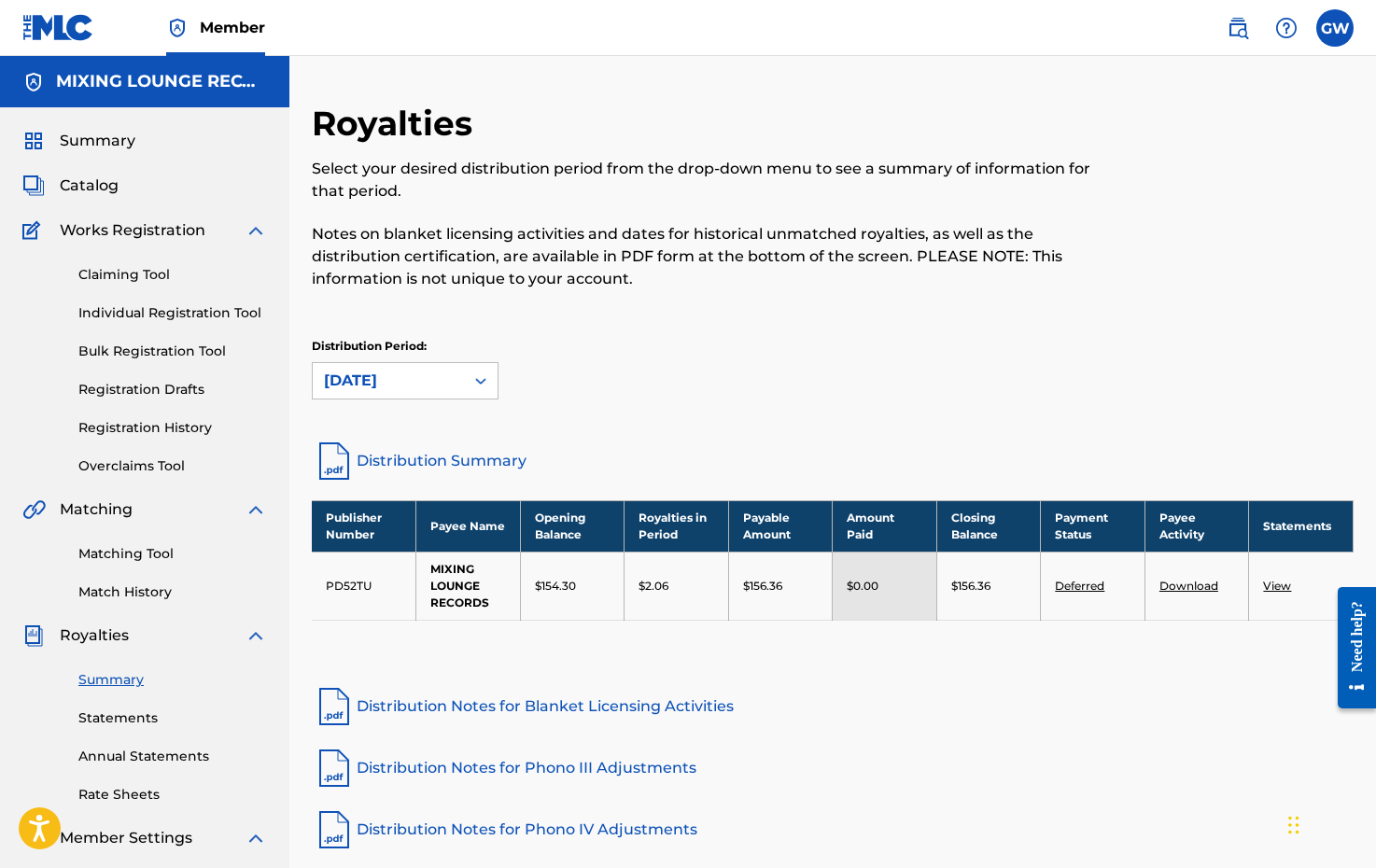
click at [128, 280] on link "Claiming Tool" at bounding box center [172, 274] width 189 height 20
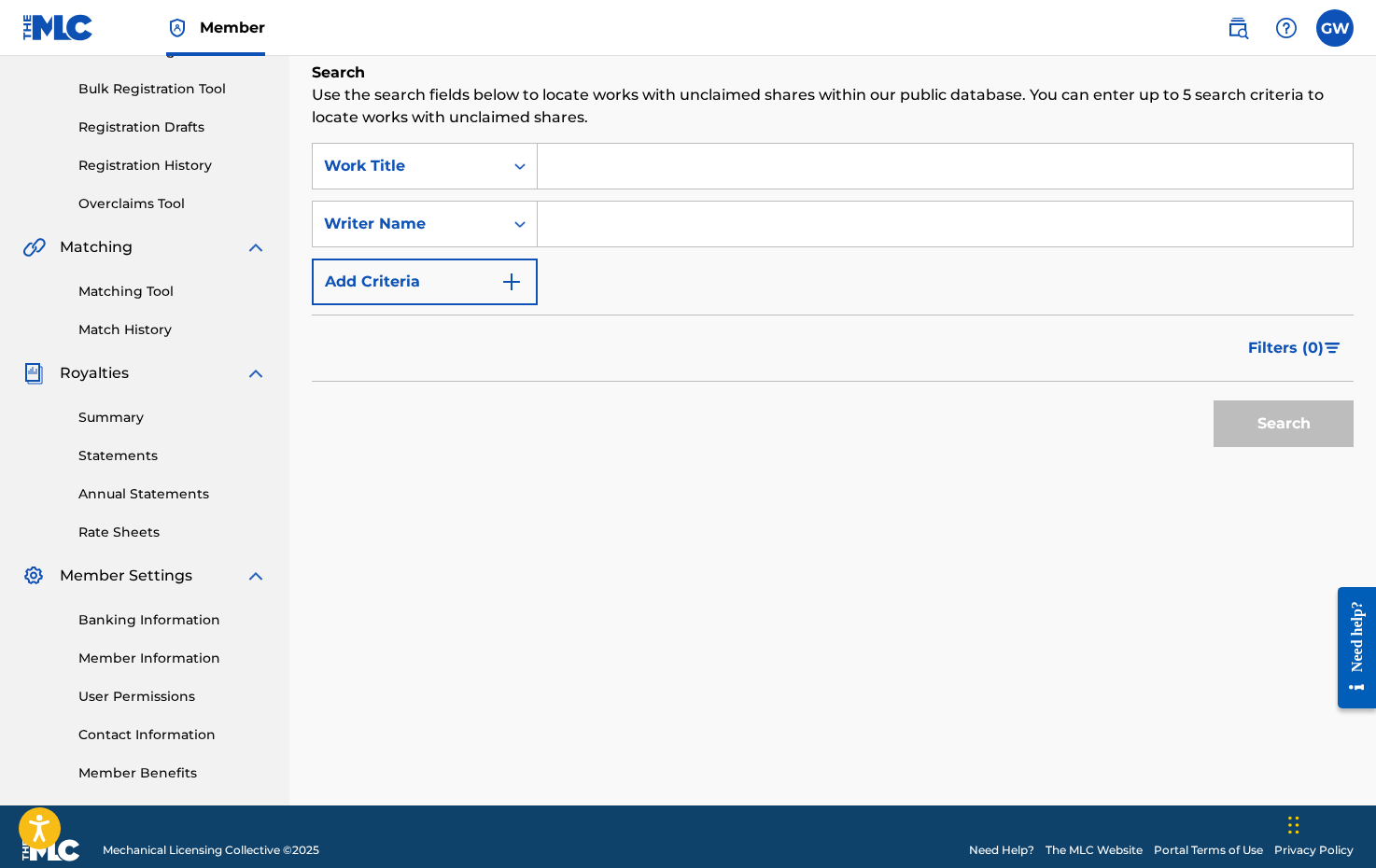
scroll to position [265, 0]
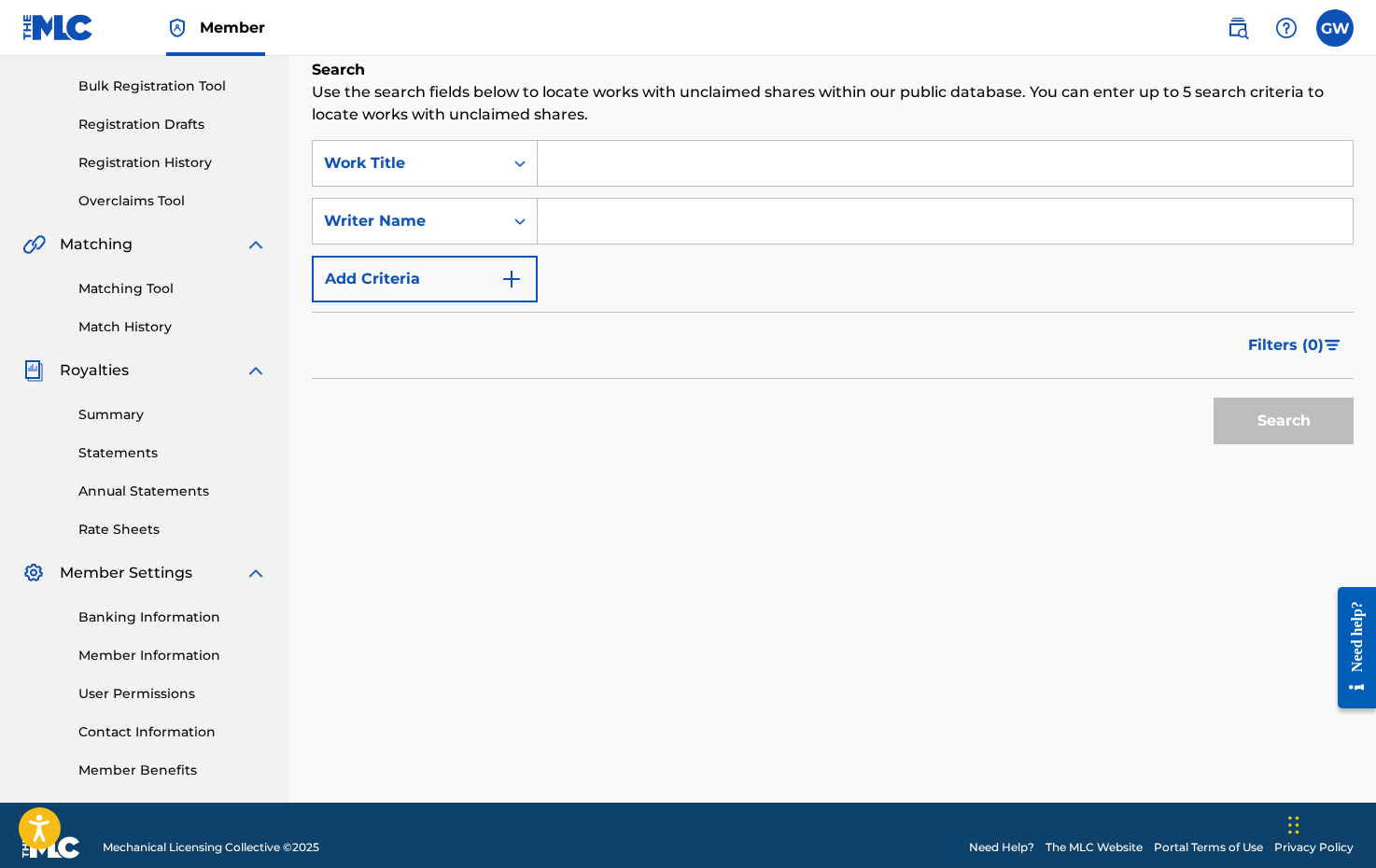
click at [104, 415] on link "Summary" at bounding box center [172, 414] width 189 height 20
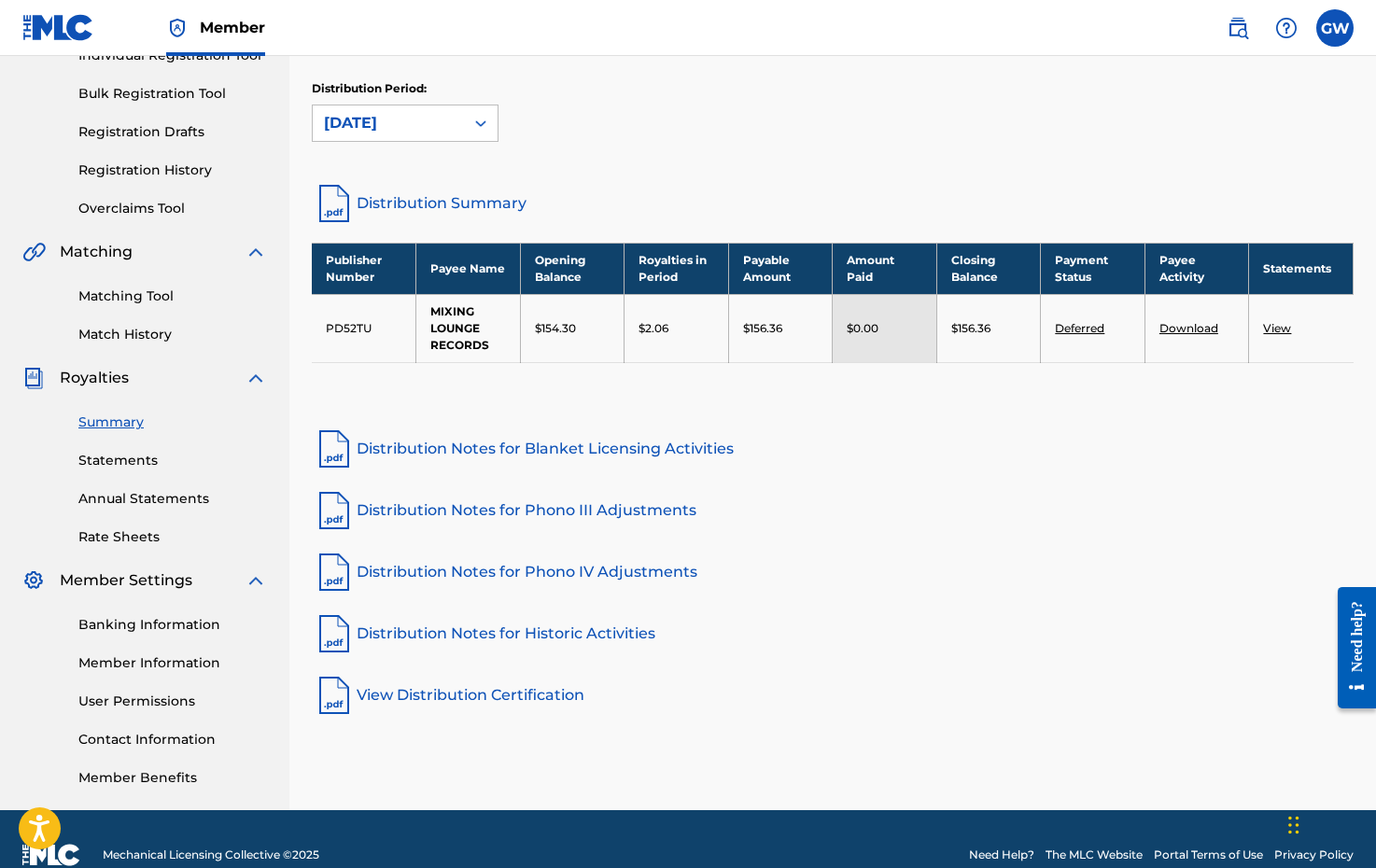
scroll to position [270, 0]
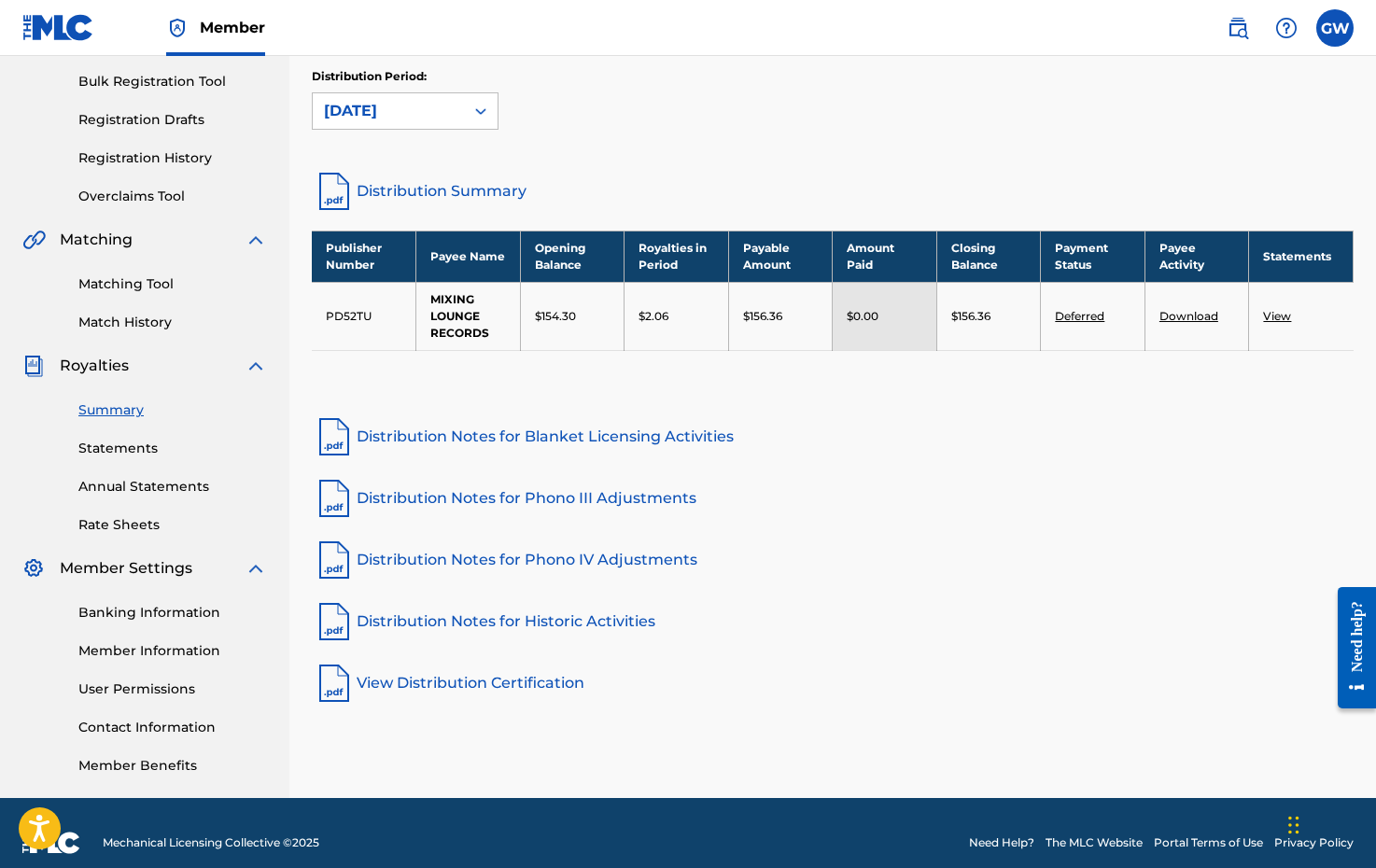
click at [118, 523] on link "Rate Sheets" at bounding box center [172, 524] width 189 height 20
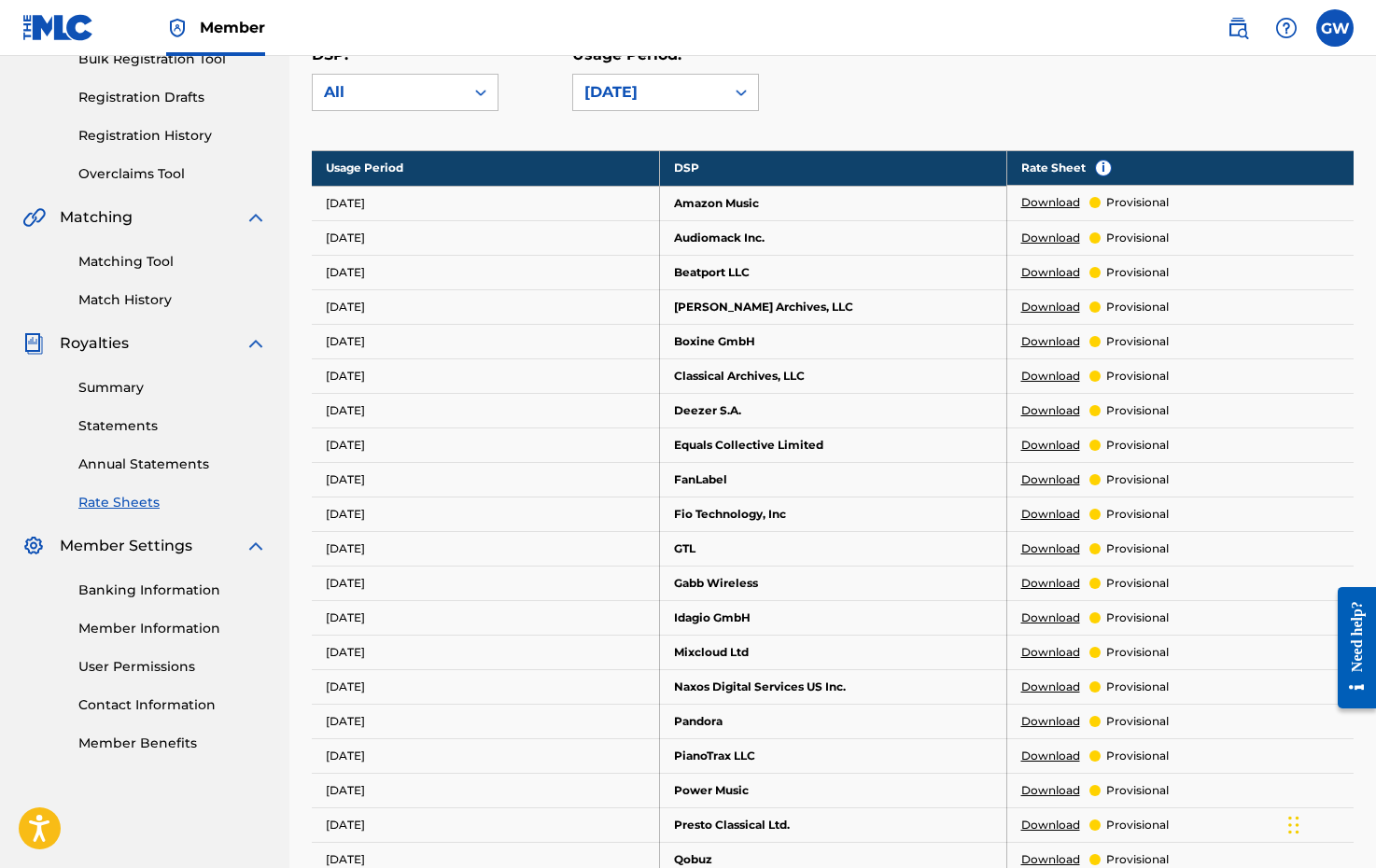
scroll to position [332, 0]
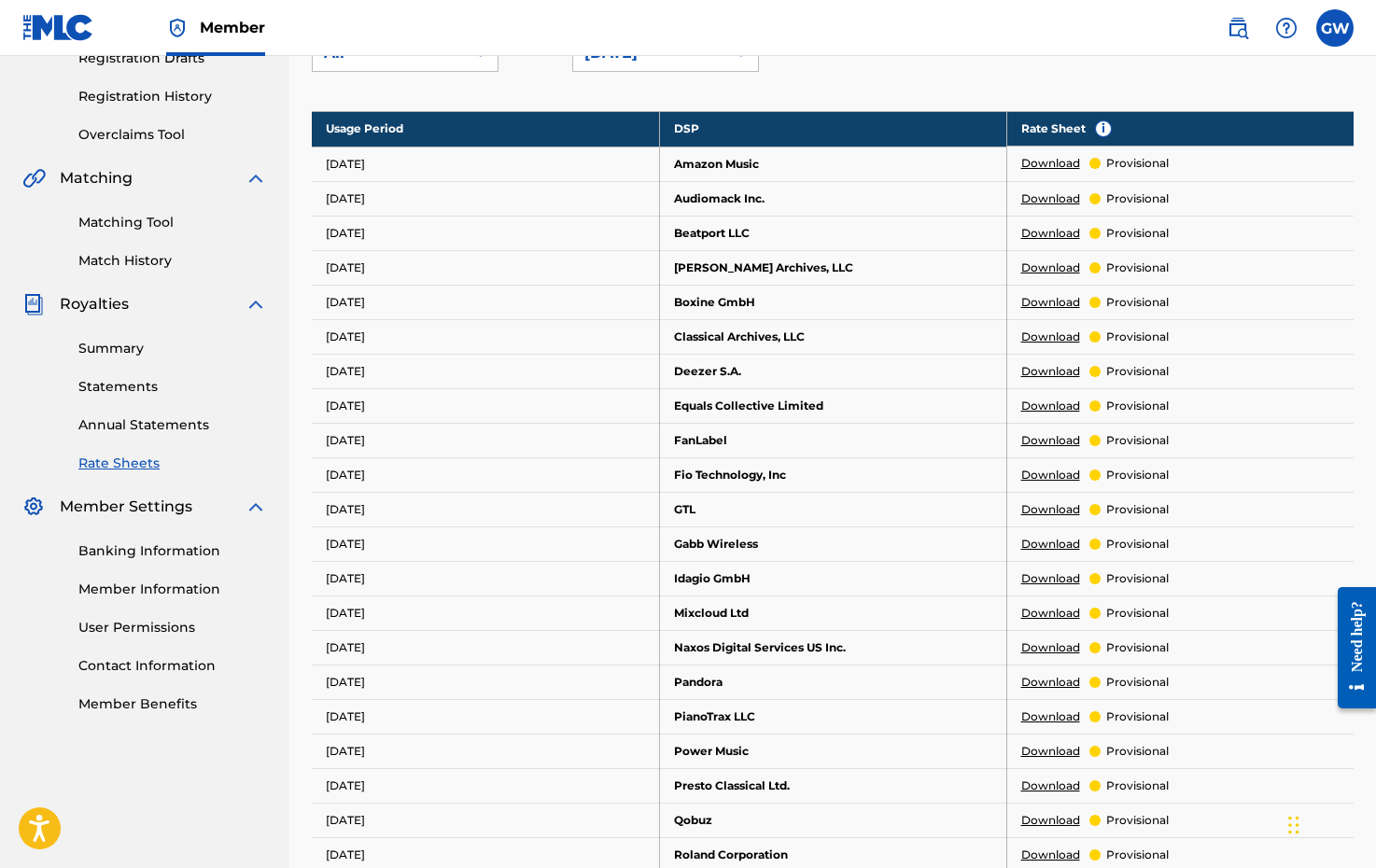
click at [149, 591] on link "Member Information" at bounding box center [172, 589] width 189 height 20
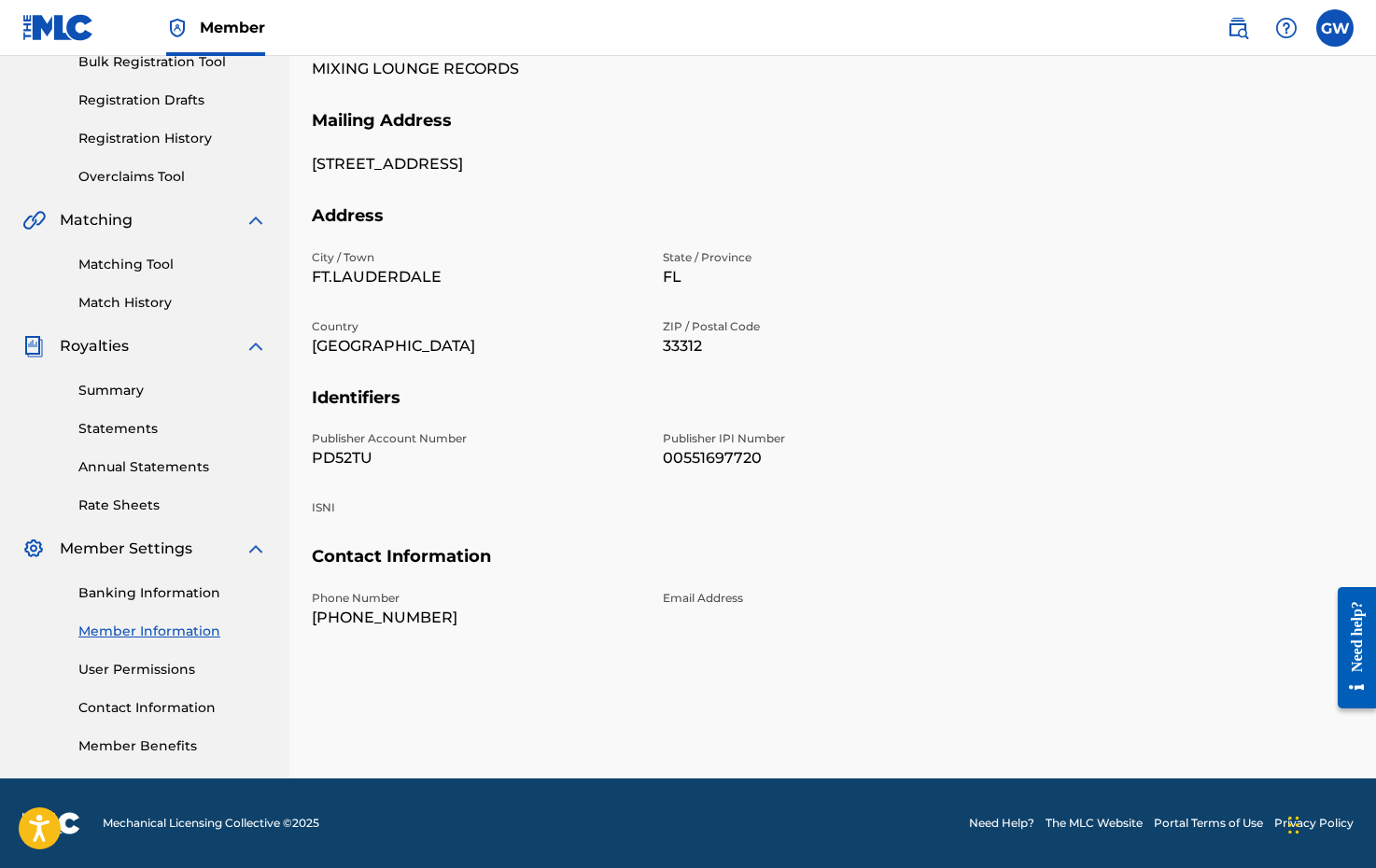
scroll to position [289, 0]
click at [150, 673] on link "User Permissions" at bounding box center [172, 669] width 189 height 20
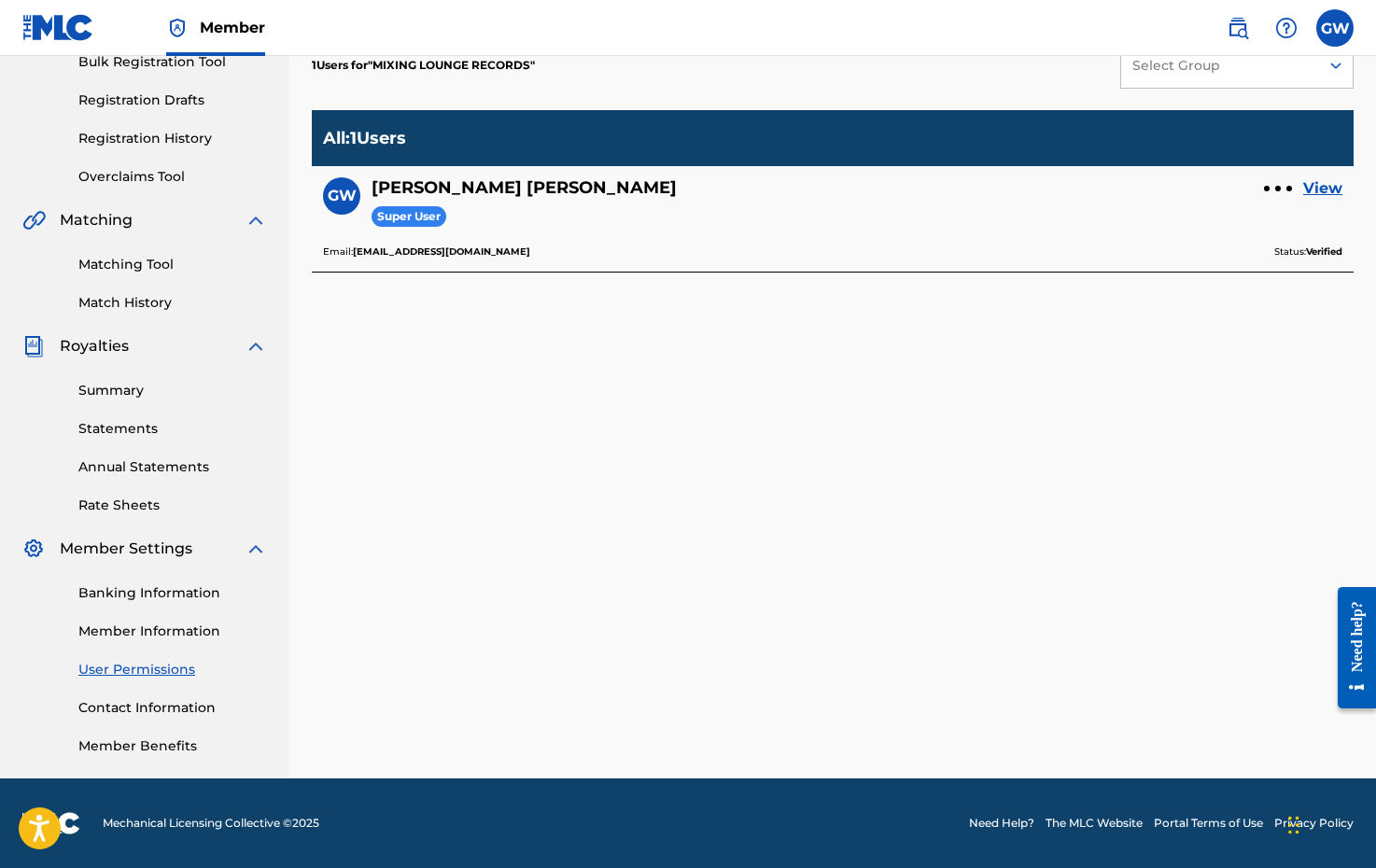
scroll to position [289, 0]
click at [153, 746] on link "Member Benefits" at bounding box center [172, 746] width 189 height 20
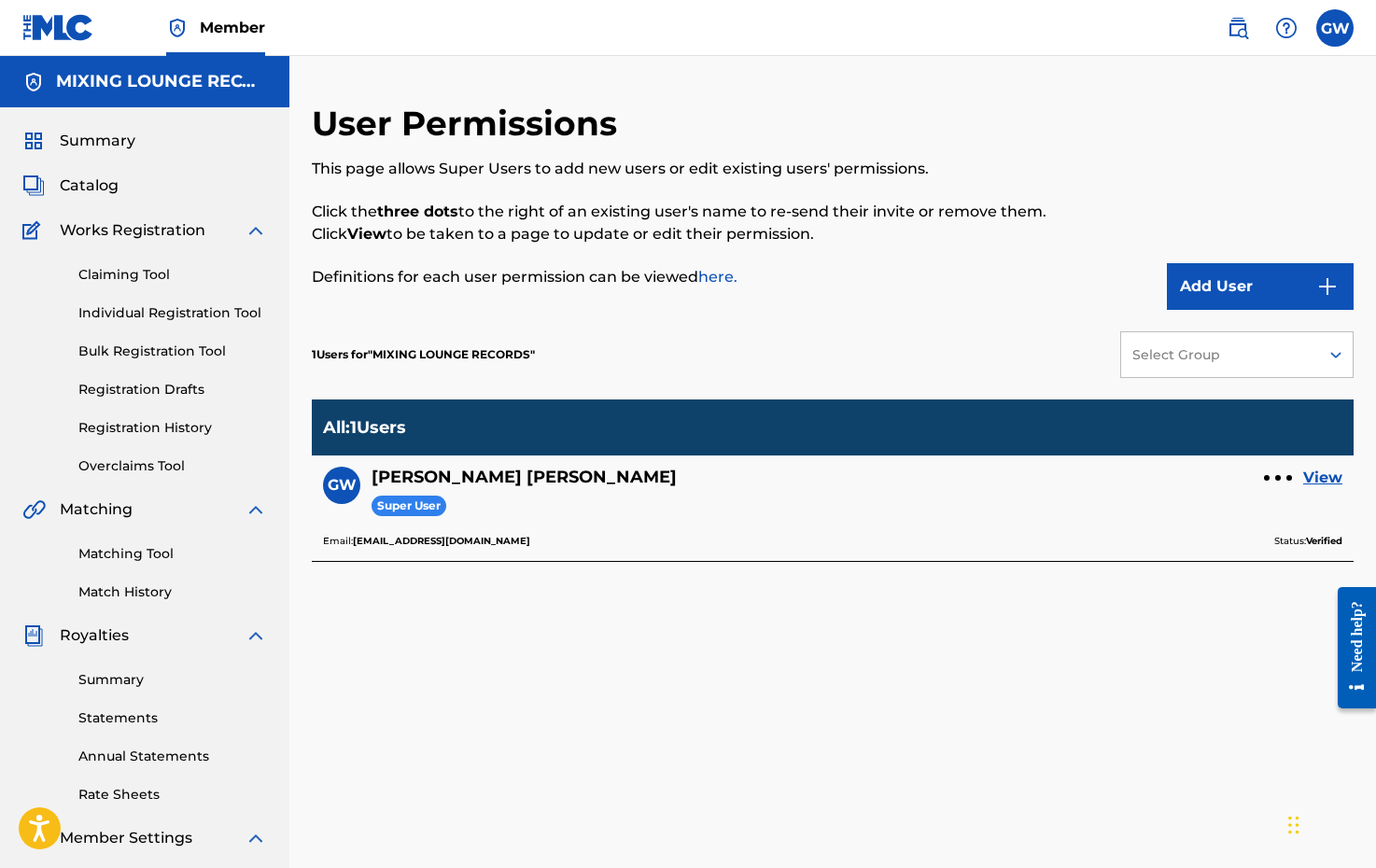
scroll to position [0, 0]
click at [98, 184] on span "Catalog" at bounding box center [89, 186] width 59 height 23
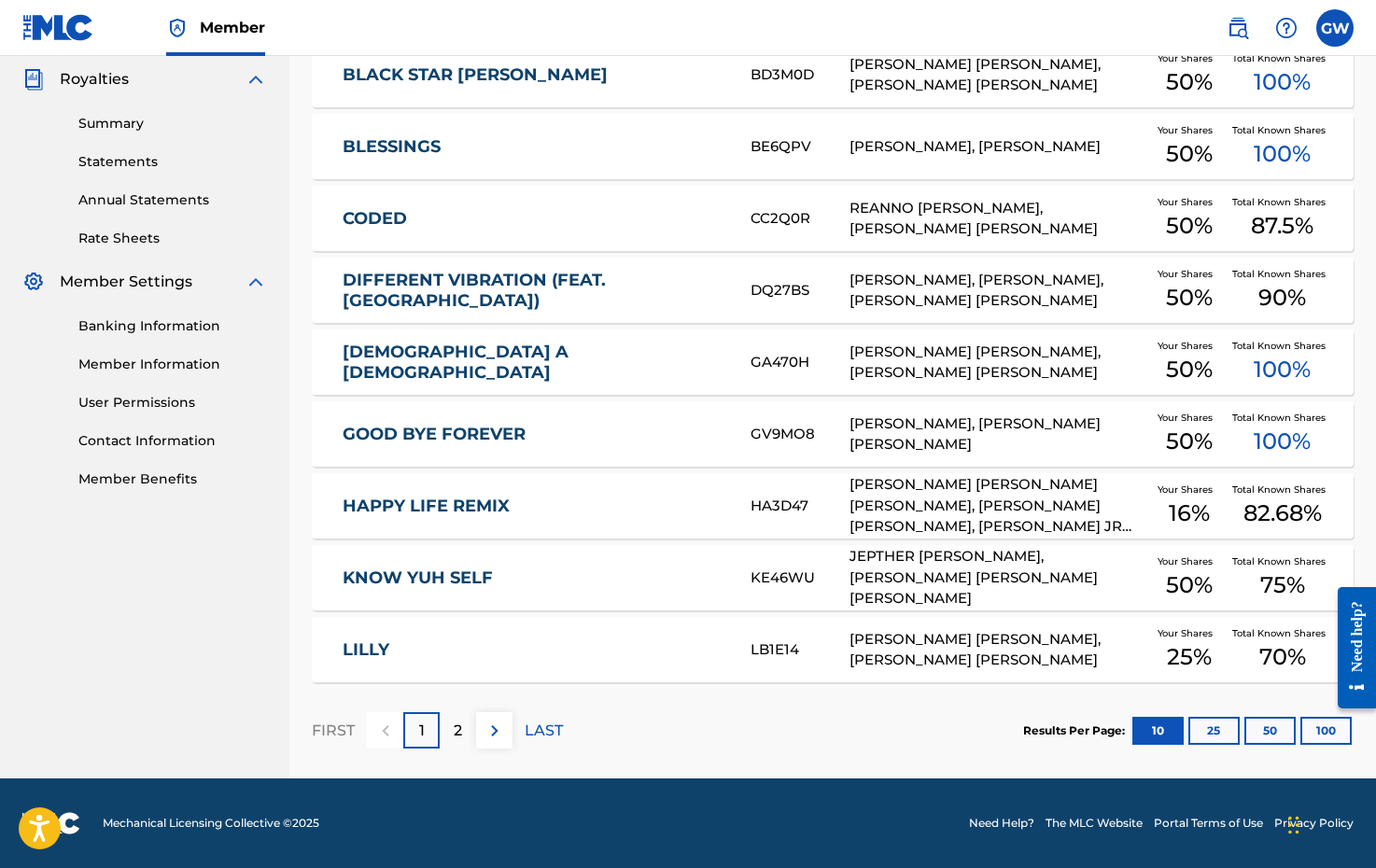
scroll to position [560, 0]
click at [491, 733] on img at bounding box center [495, 731] width 23 height 23
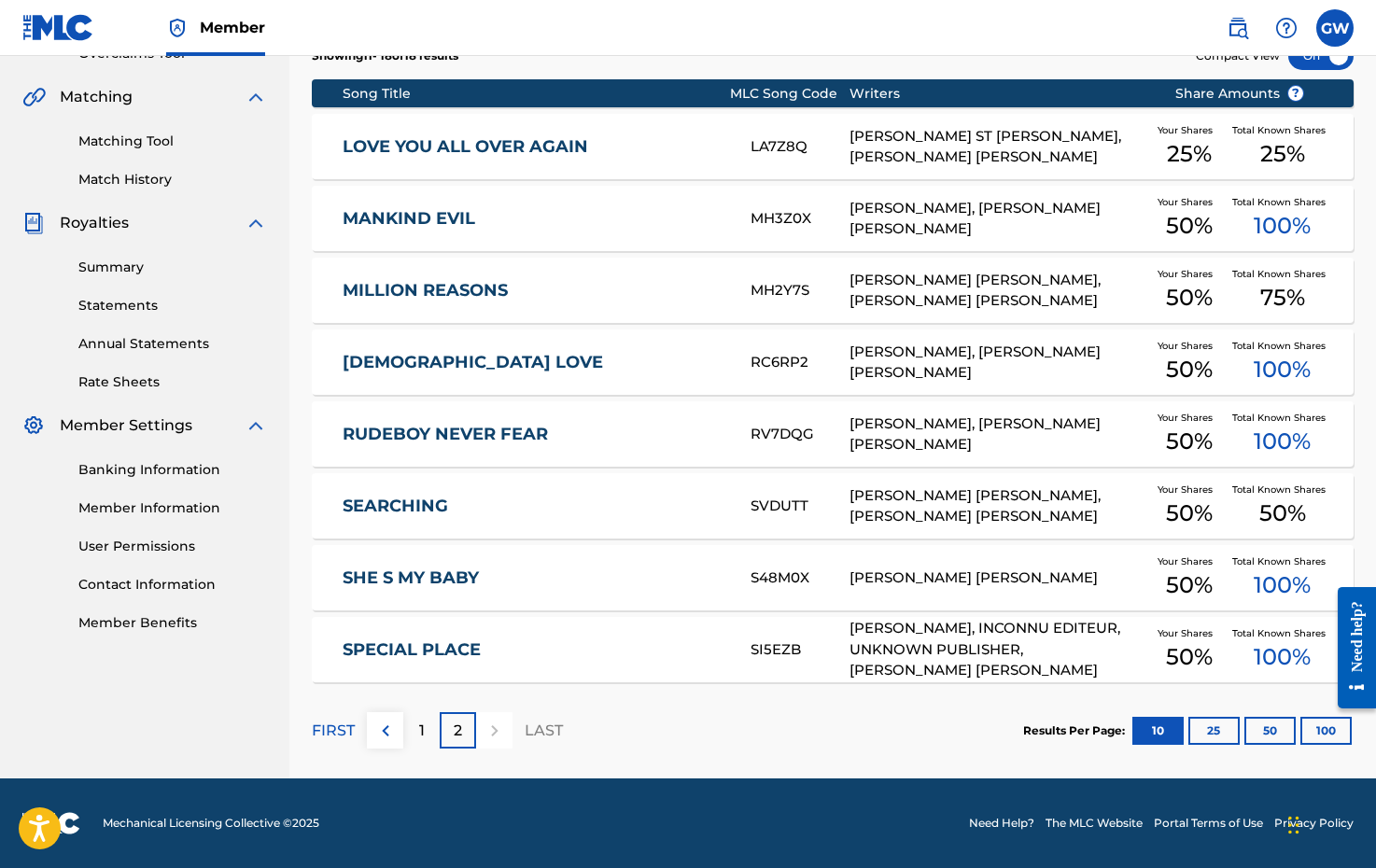
scroll to position [412, 0]
click at [1206, 727] on button "25" at bounding box center [1214, 731] width 52 height 28
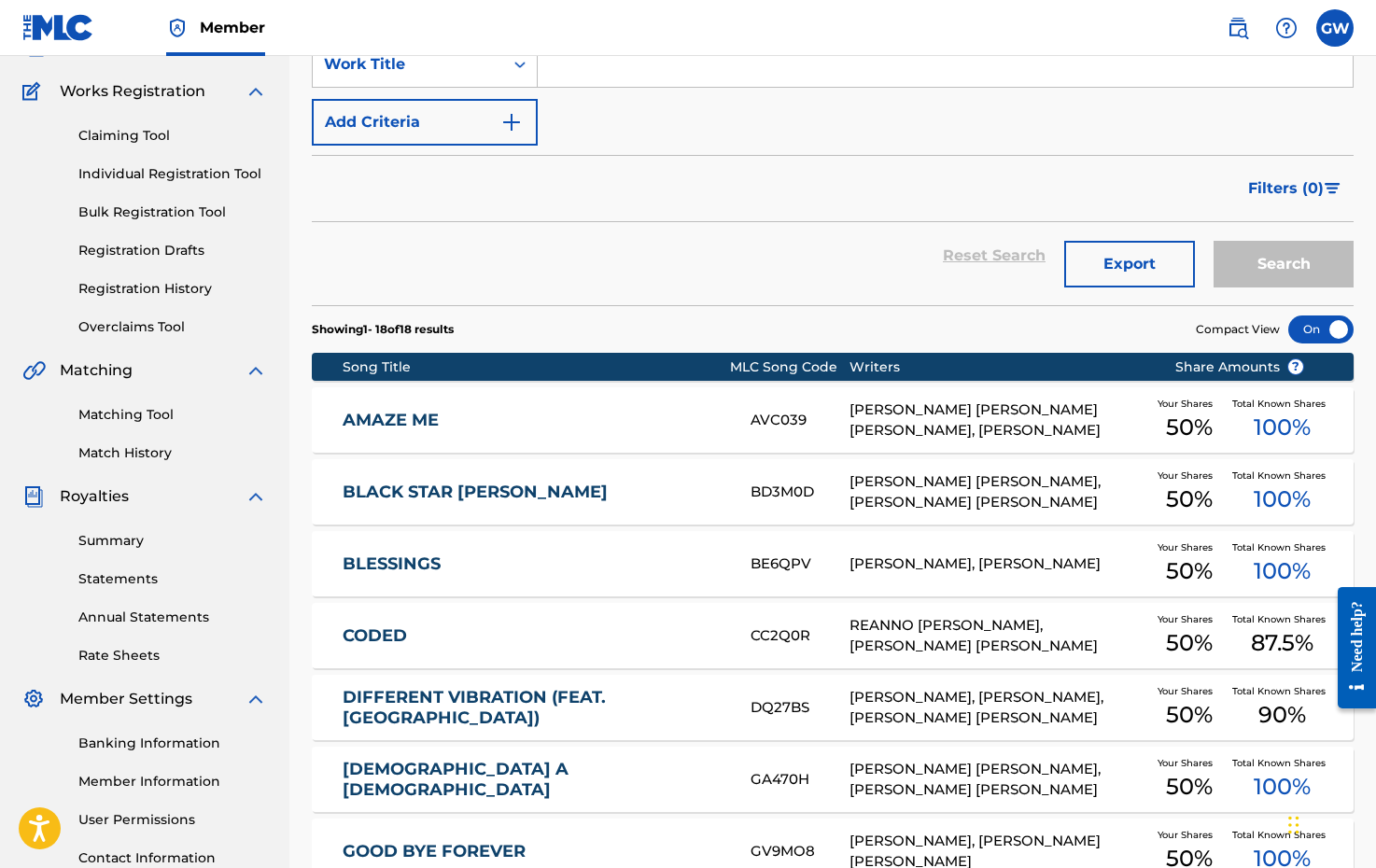
scroll to position [181, 0]
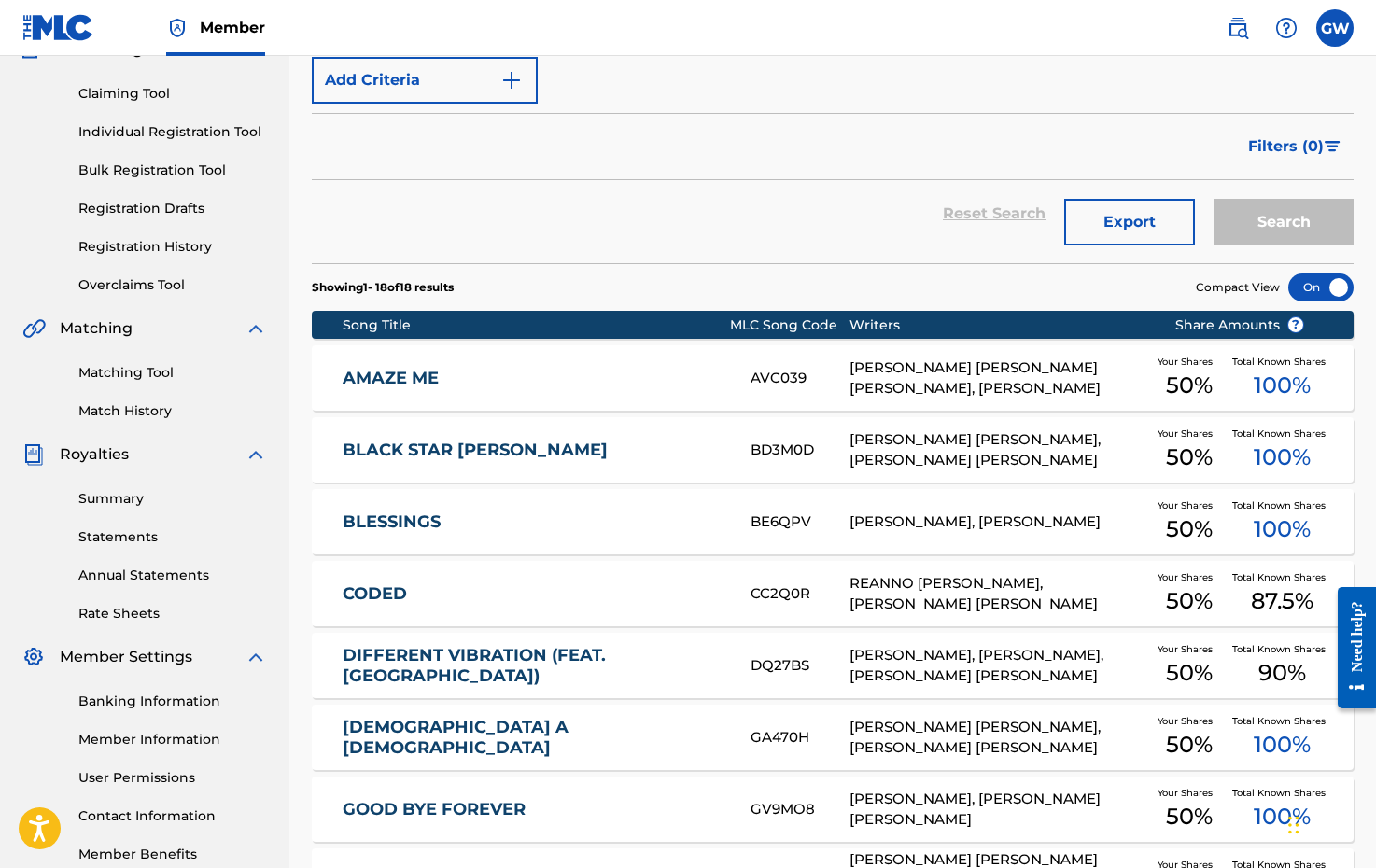
click at [123, 412] on link "Match History" at bounding box center [172, 411] width 189 height 20
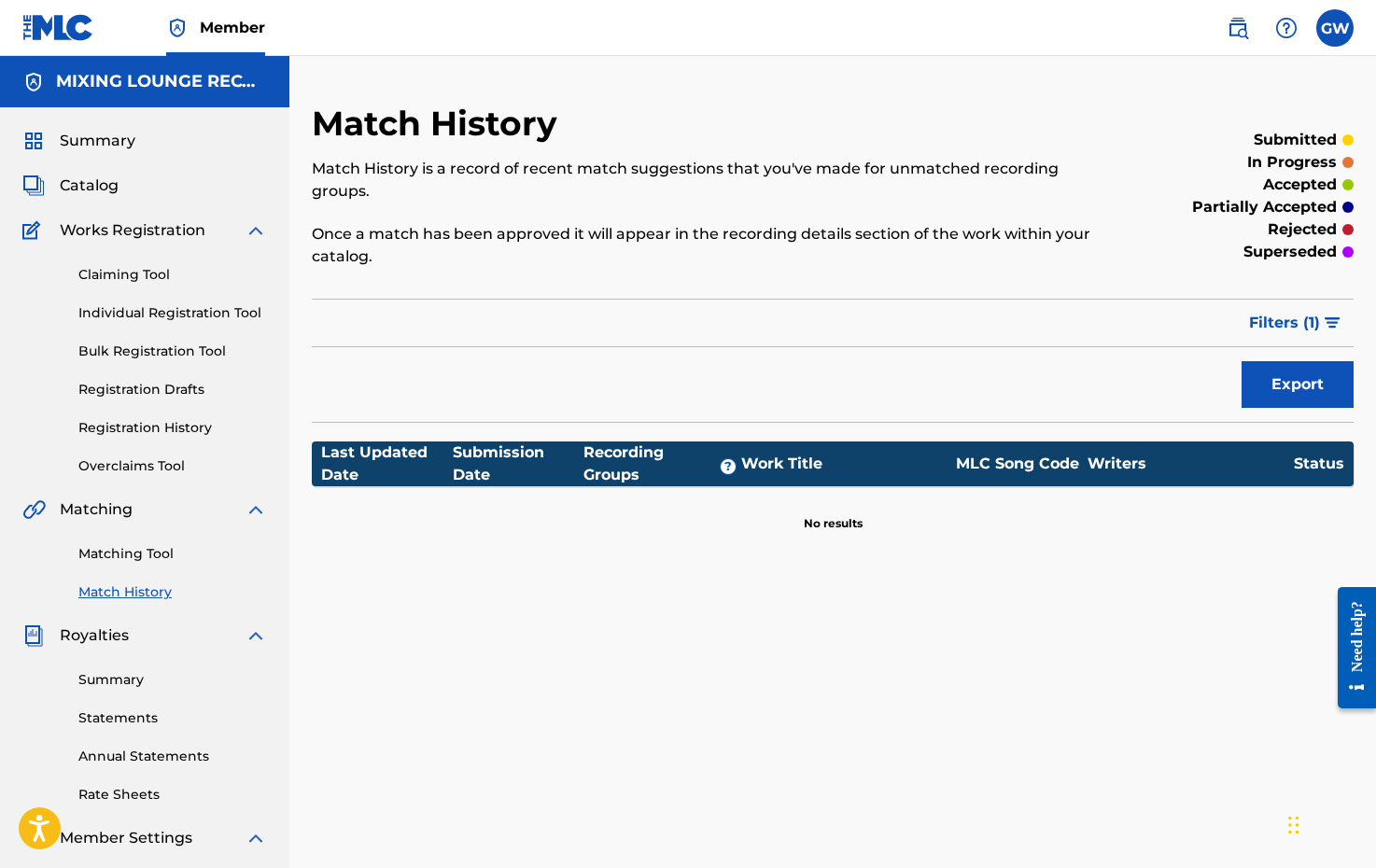
click at [211, 27] on span "Member" at bounding box center [233, 27] width 66 height 22
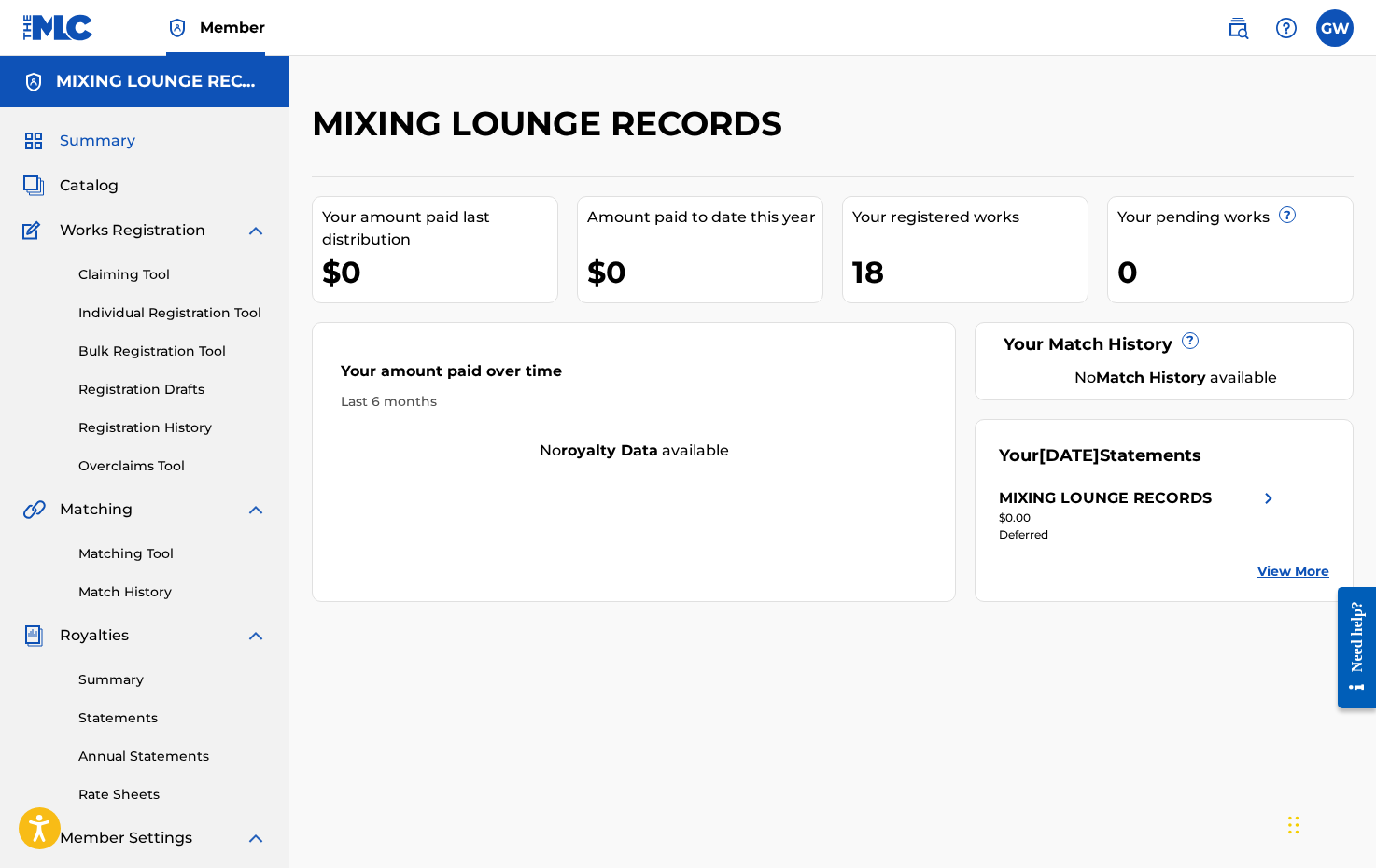
click at [1343, 28] on label at bounding box center [1336, 28] width 38 height 38
click at [1336, 28] on input "[PERSON_NAME] [EMAIL_ADDRESS][DOMAIN_NAME] Notification Preferences Profile Log…" at bounding box center [1336, 28] width 0 height 0
click at [1343, 28] on div "GW [PERSON_NAME] [EMAIL_ADDRESS][DOMAIN_NAME] Notification Preferences Profile …" at bounding box center [1336, 28] width 38 height 38
click at [150, 88] on h5 "MIXING LOUNGE RECORDS" at bounding box center [162, 81] width 211 height 22
click at [1329, 47] on nav "Member GW [PERSON_NAME] [EMAIL_ADDRESS][DOMAIN_NAME] Notification Preferences P…" at bounding box center [688, 28] width 1376 height 56
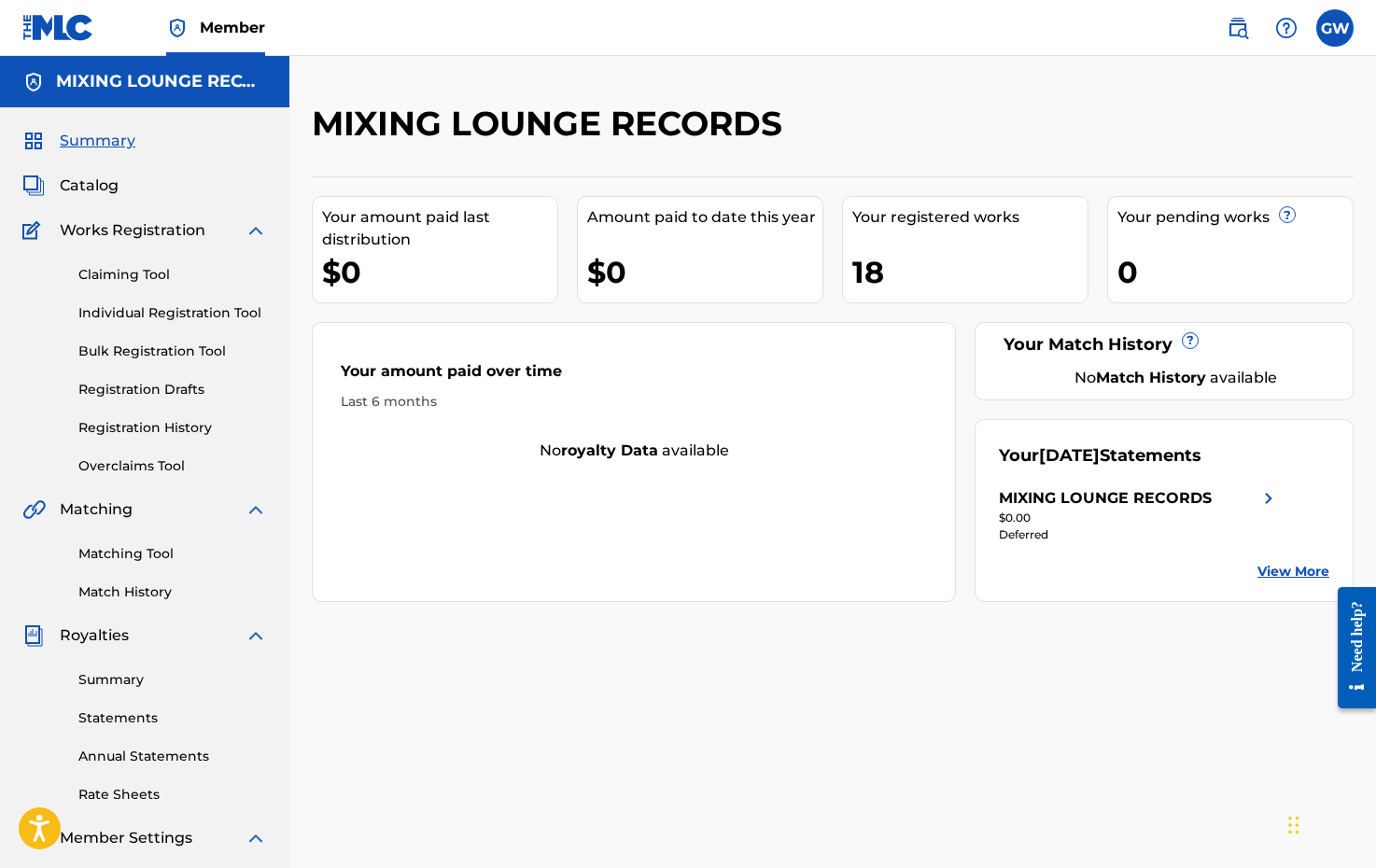
click at [1332, 29] on label at bounding box center [1336, 28] width 38 height 38
click at [1336, 28] on input "[PERSON_NAME] [EMAIL_ADDRESS][DOMAIN_NAME] Notification Preferences Profile Log…" at bounding box center [1336, 28] width 0 height 0
click at [1154, 262] on p "Log out" at bounding box center [1154, 264] width 44 height 17
click at [1336, 28] on input "[PERSON_NAME] [EMAIL_ADDRESS][DOMAIN_NAME] Notification Preferences Profile Log…" at bounding box center [1336, 28] width 0 height 0
